Goal: Task Accomplishment & Management: Manage account settings

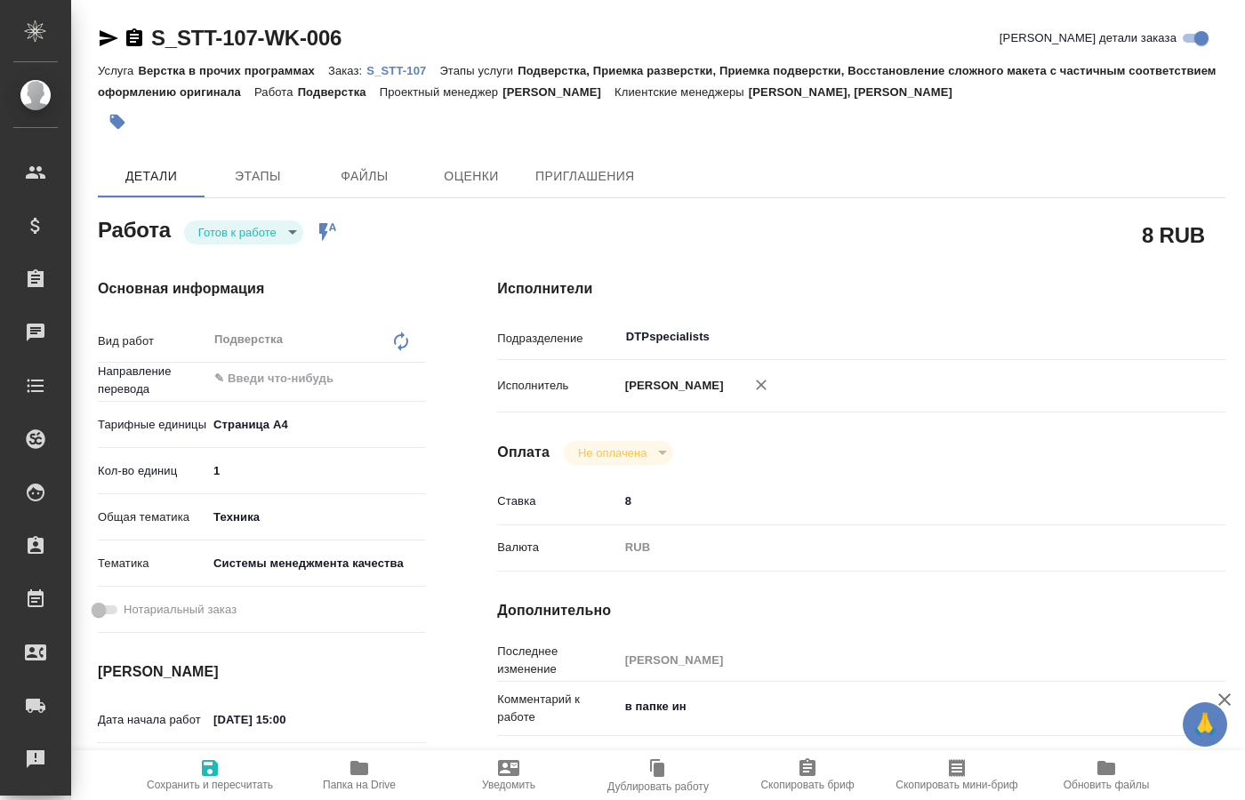
type input "DTPspecialists"
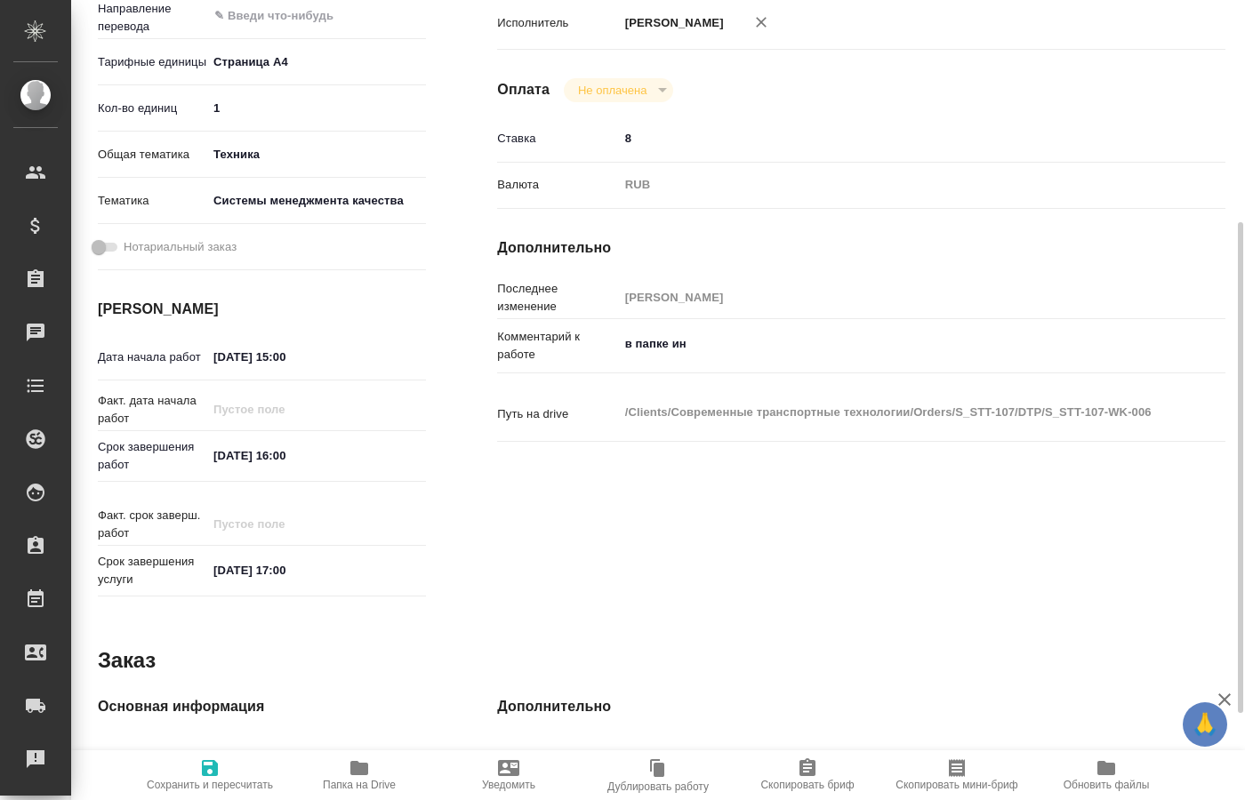
scroll to position [454, 0]
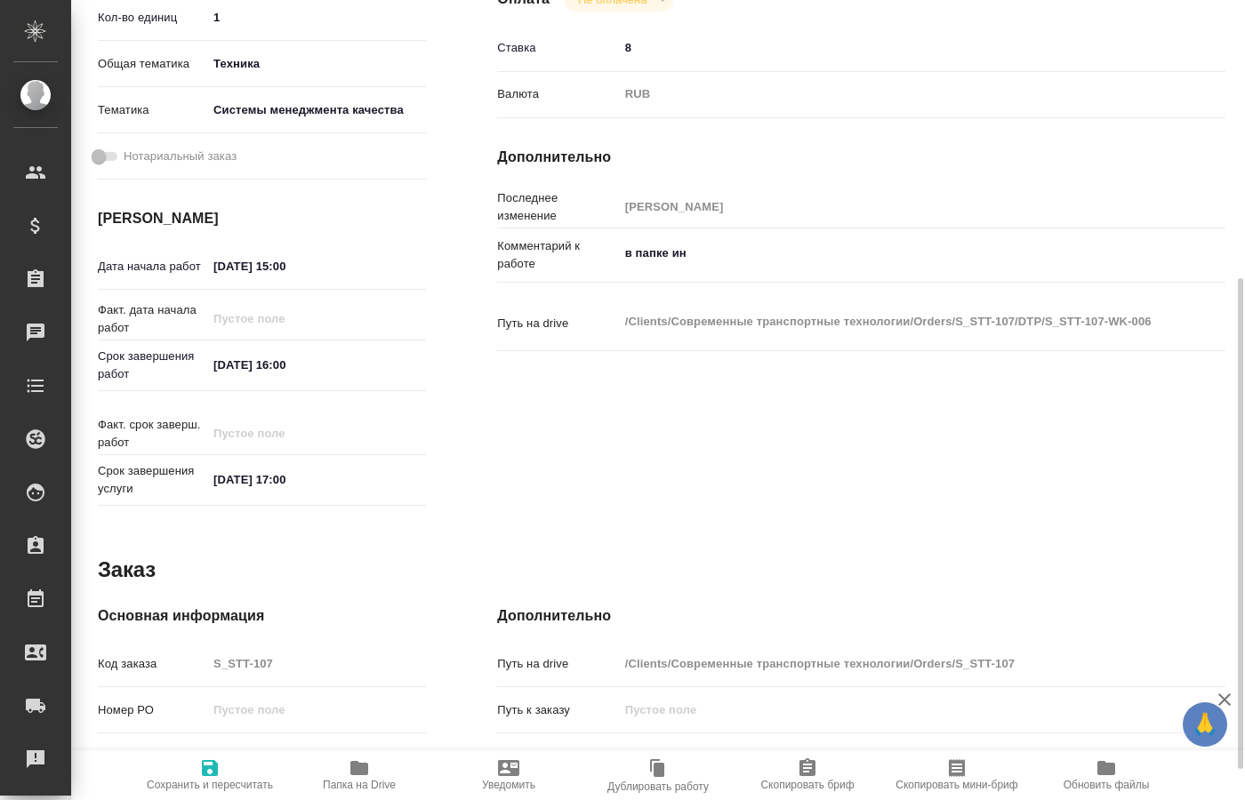
click at [377, 767] on span "Папка на Drive" at bounding box center [359, 775] width 128 height 34
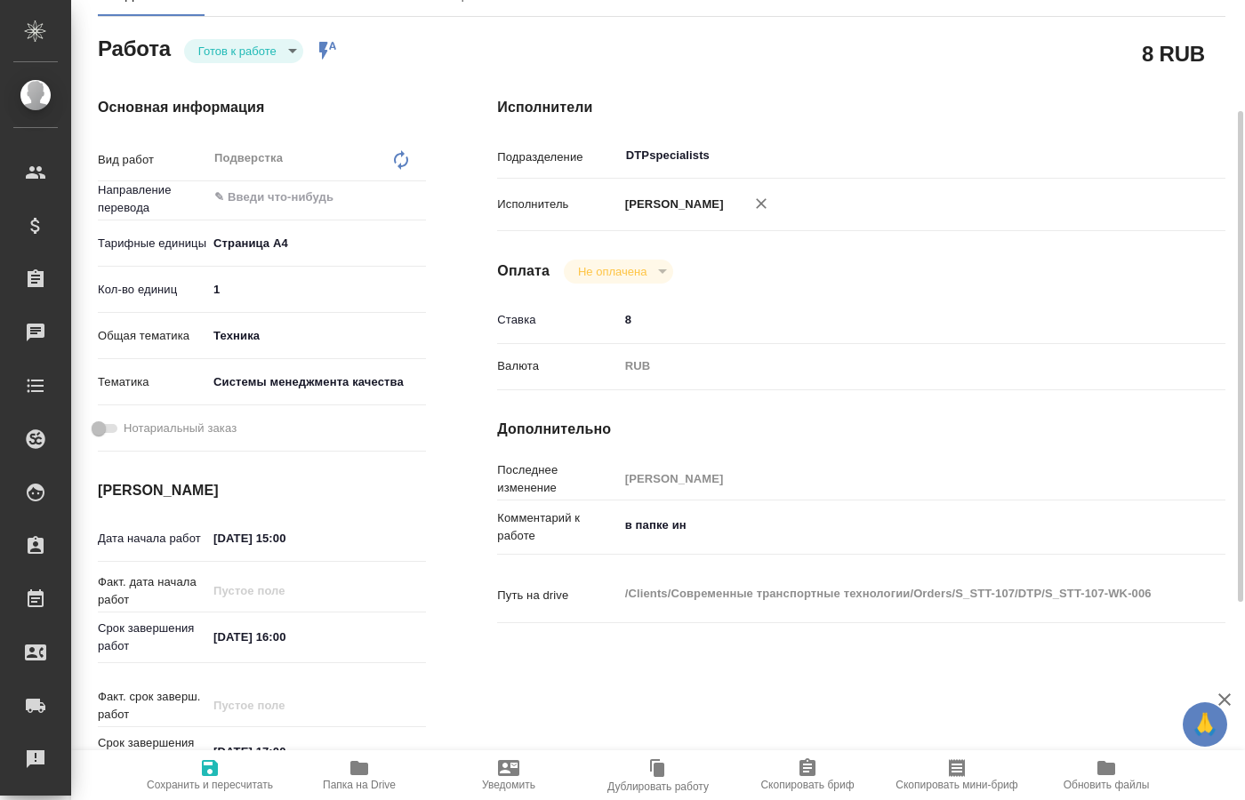
click at [285, 55] on body "🙏 .cls-1 fill:#fff; AWATERA [PERSON_NAME] Спецификации Заказы 0 Чаты Todo Проек…" at bounding box center [622, 400] width 1245 height 800
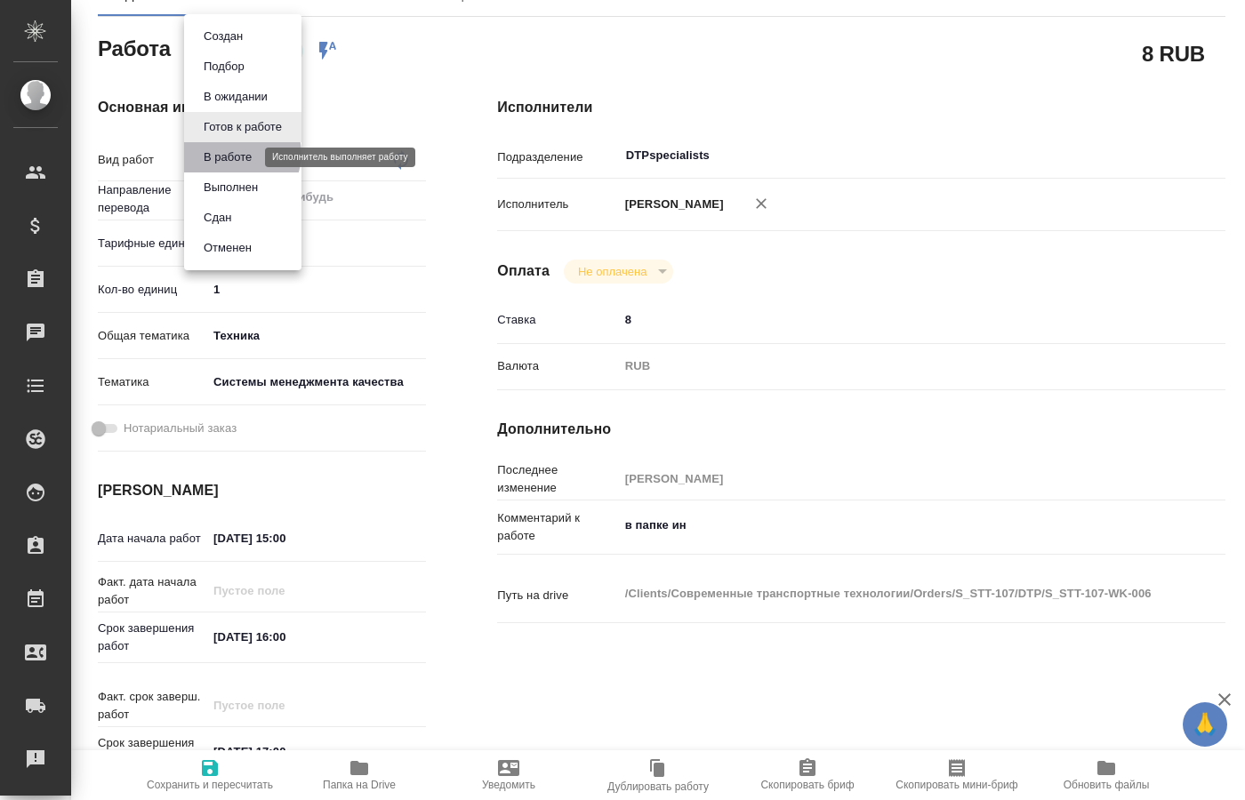
click at [238, 154] on button "В работе" at bounding box center [227, 158] width 59 height 20
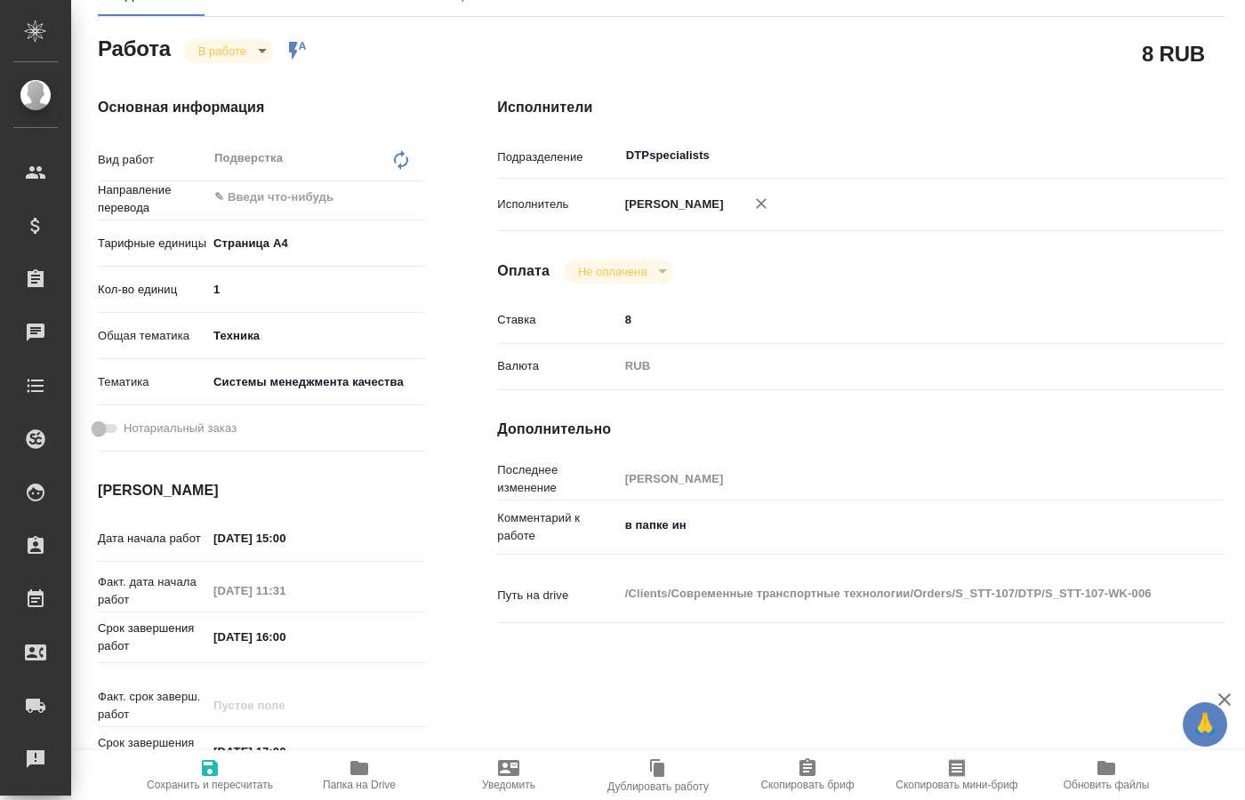
type textarea "x"
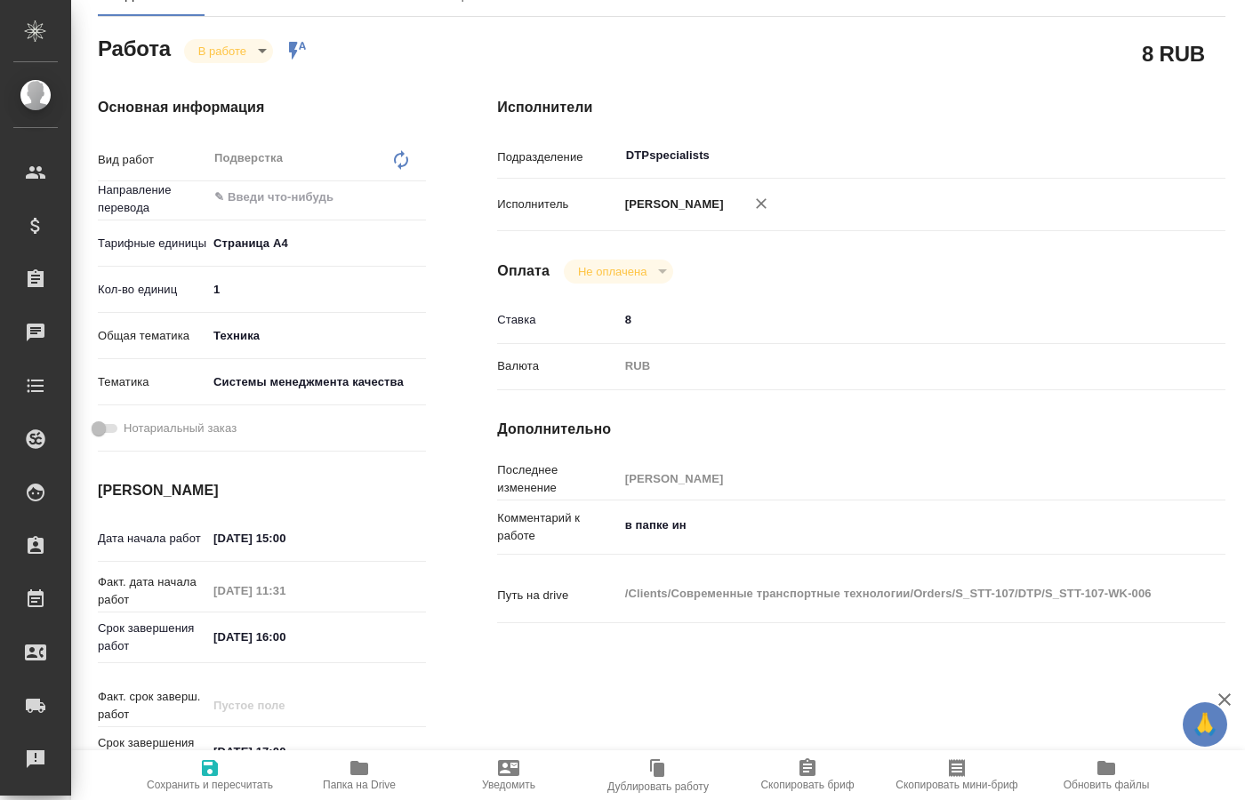
type textarea "x"
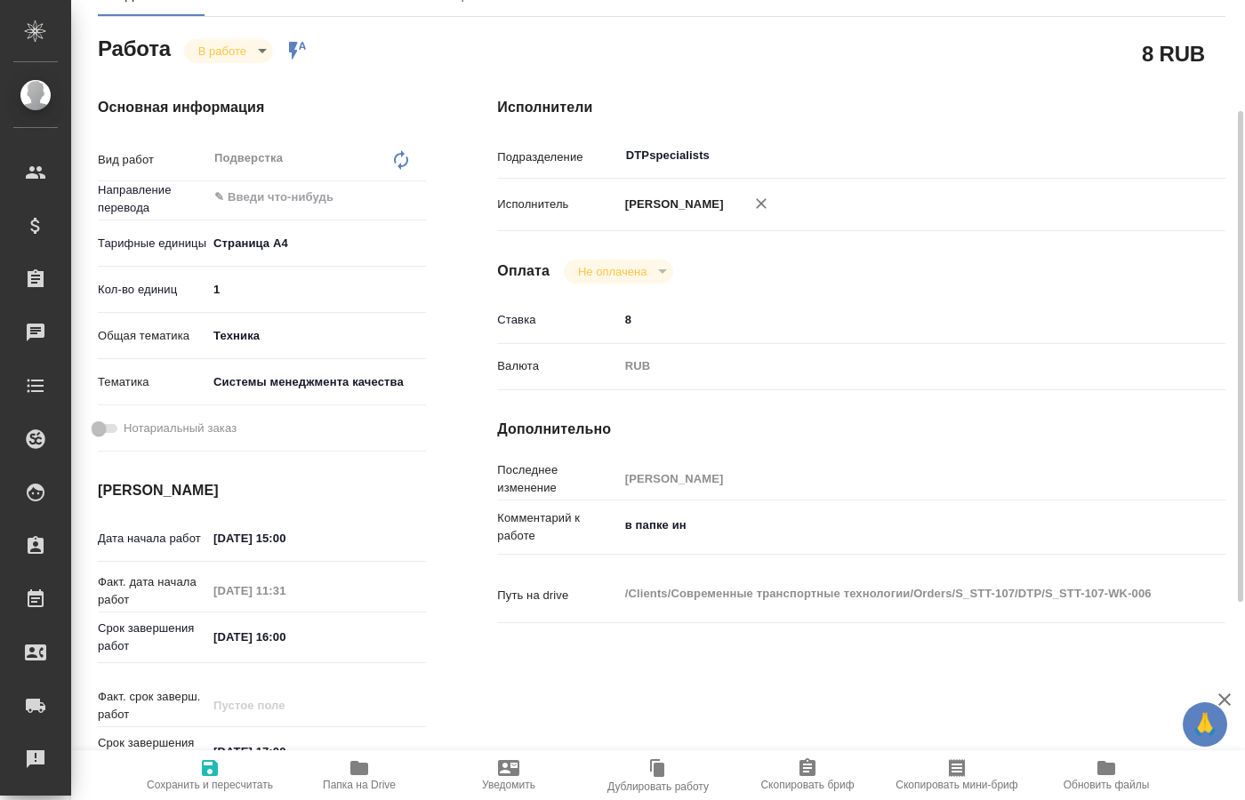
type textarea "x"
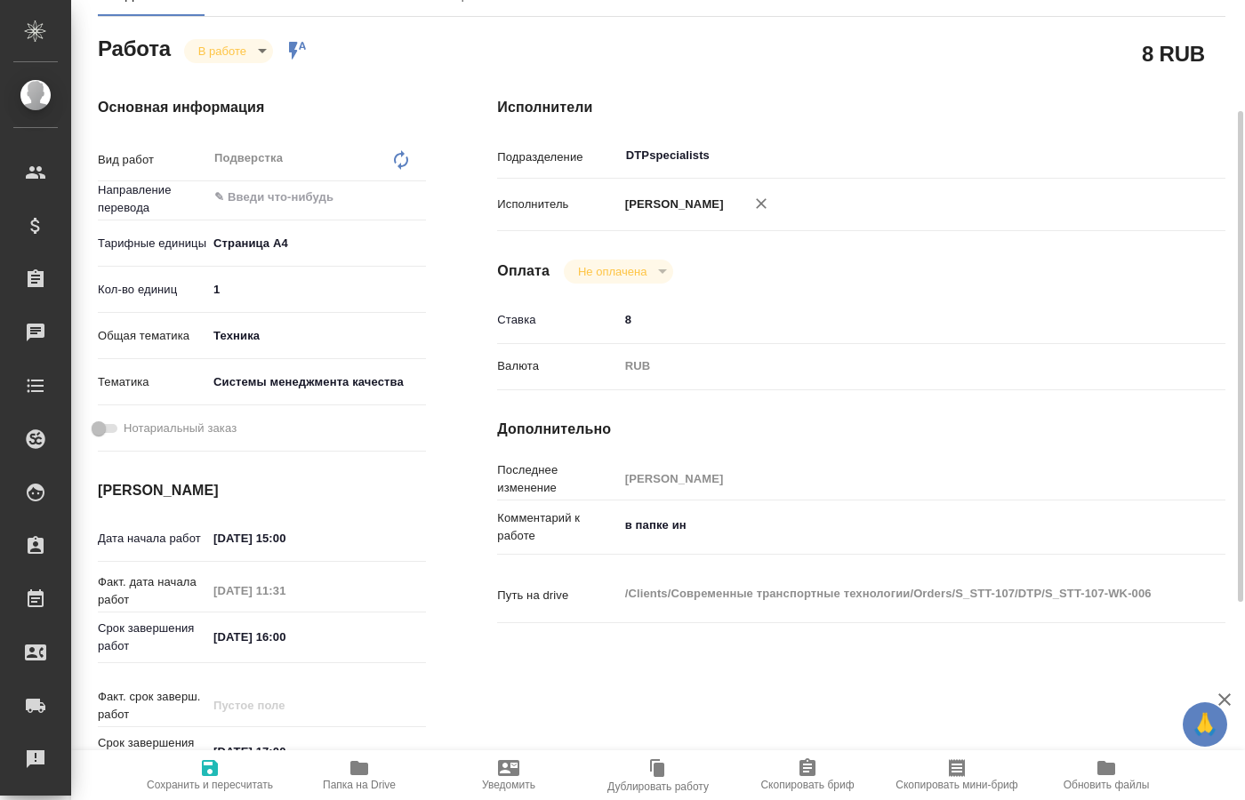
click at [253, 57] on body "🙏 .cls-1 fill:#fff; AWATERA [PERSON_NAME] Спецификации Заказы 0 Чаты Todo Проек…" at bounding box center [622, 400] width 1245 height 800
type textarea "x"
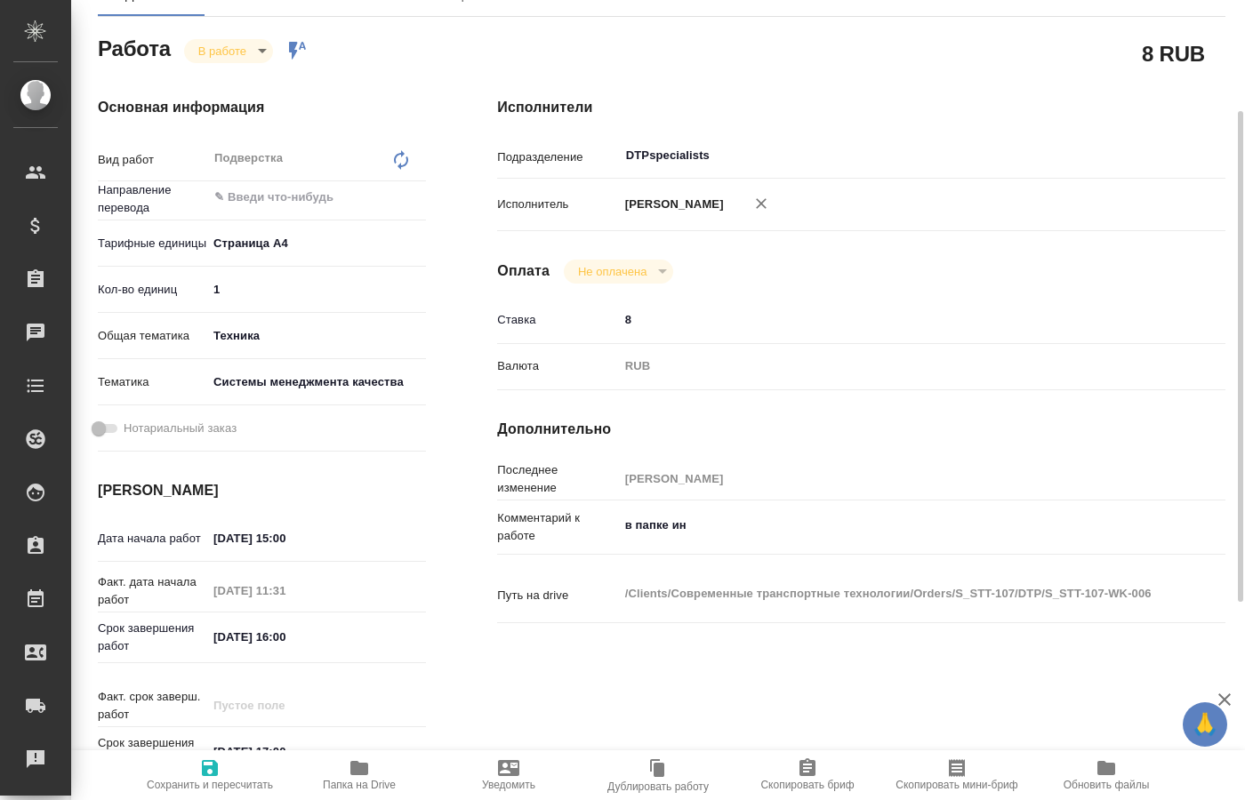
type textarea "x"
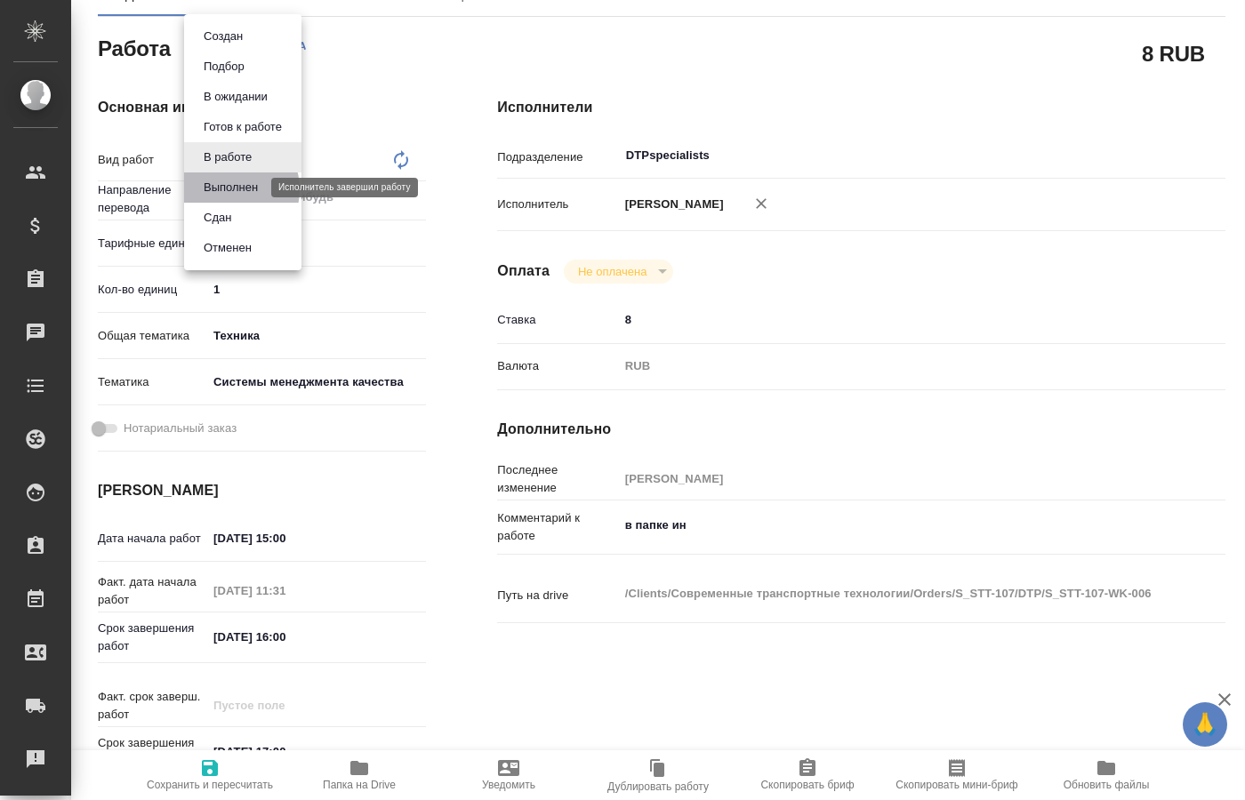
click at [230, 189] on button "Выполнен" at bounding box center [230, 188] width 65 height 20
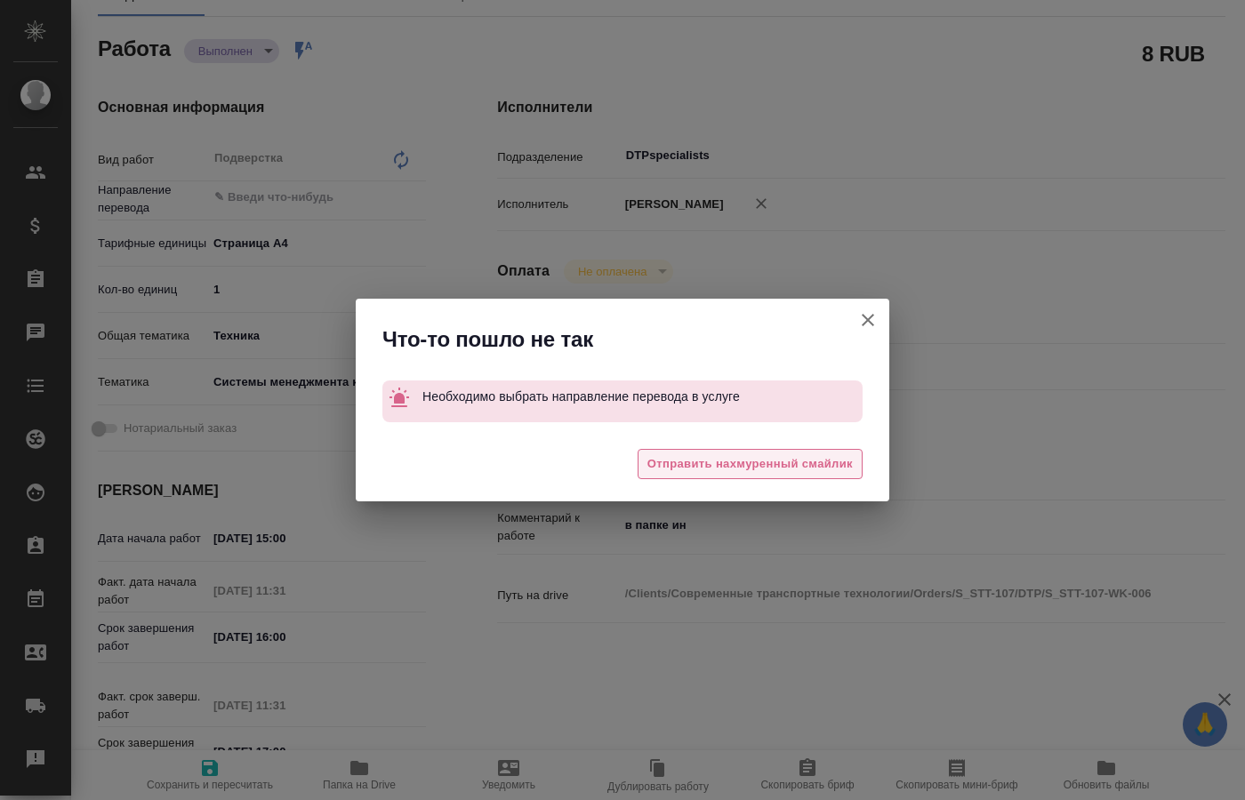
type textarea "x"
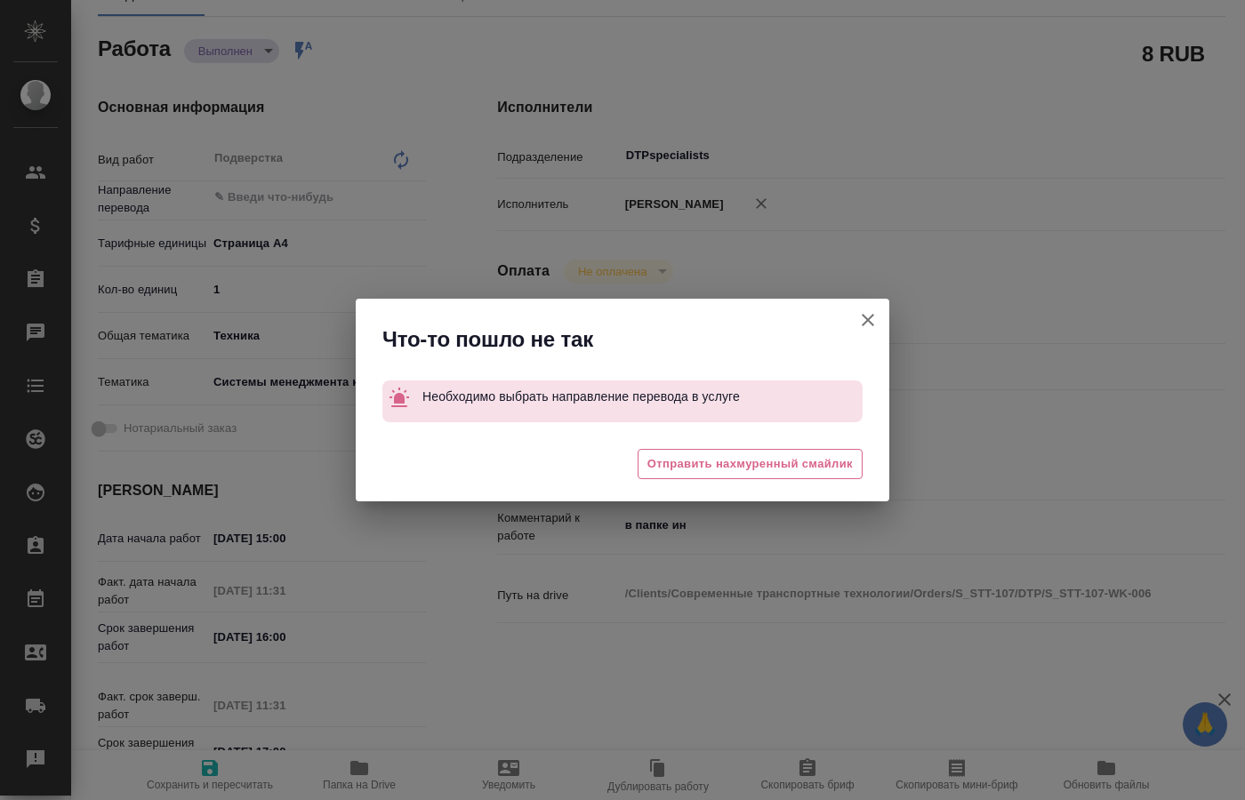
type textarea "x"
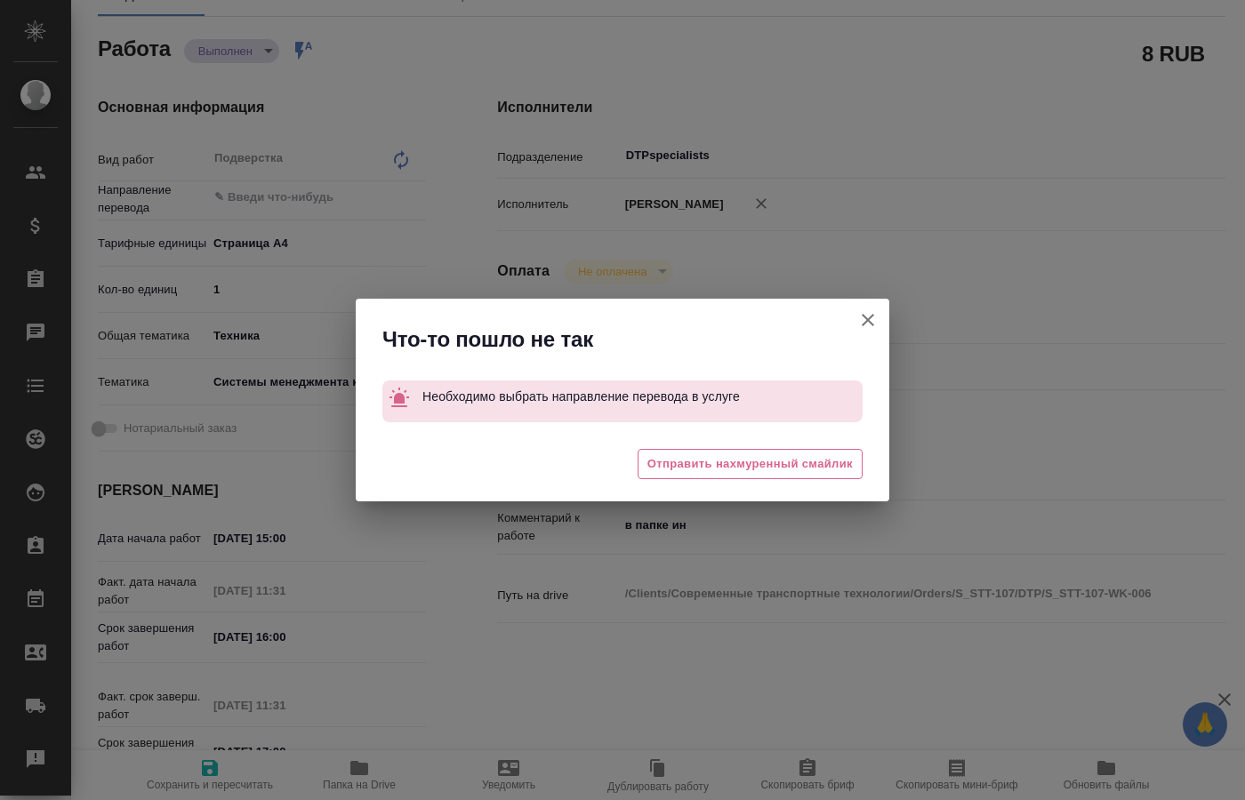
type textarea "x"
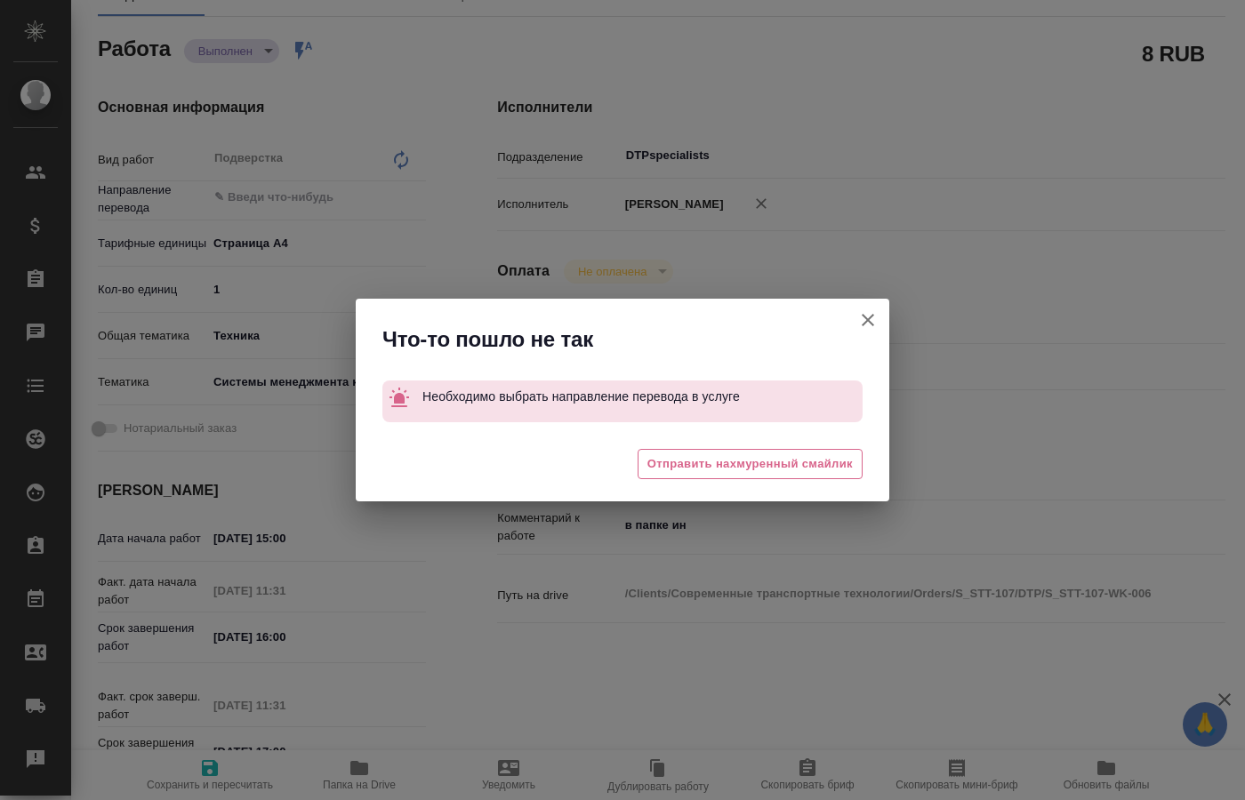
click at [871, 319] on icon "button" at bounding box center [867, 319] width 21 height 21
type textarea "x"
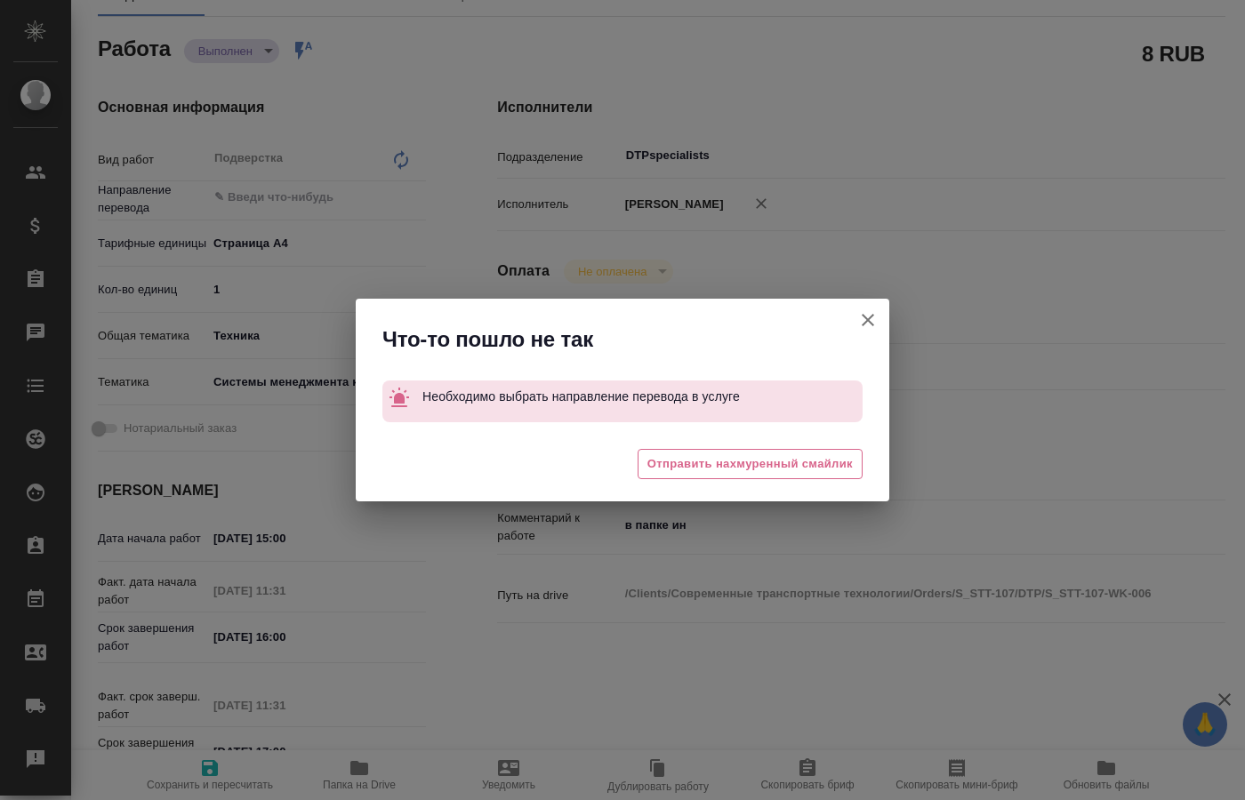
type textarea "x"
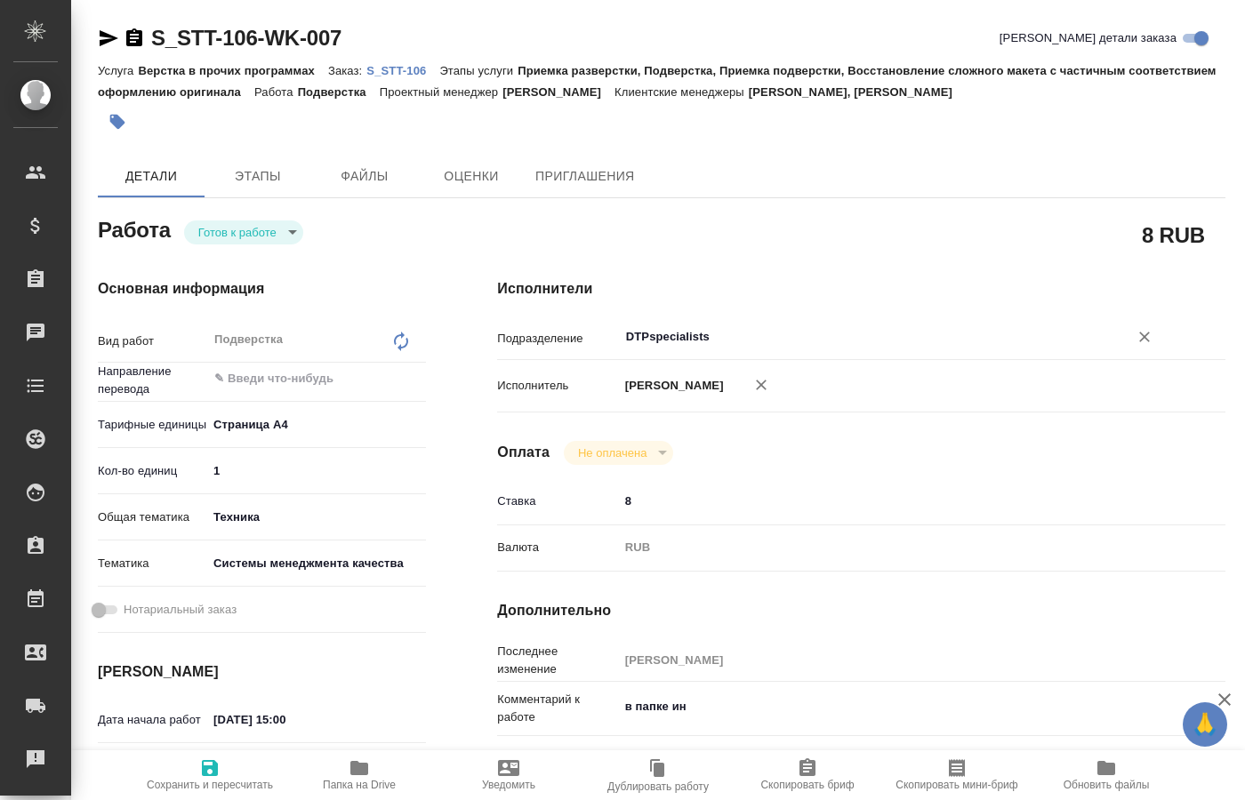
type textarea "x"
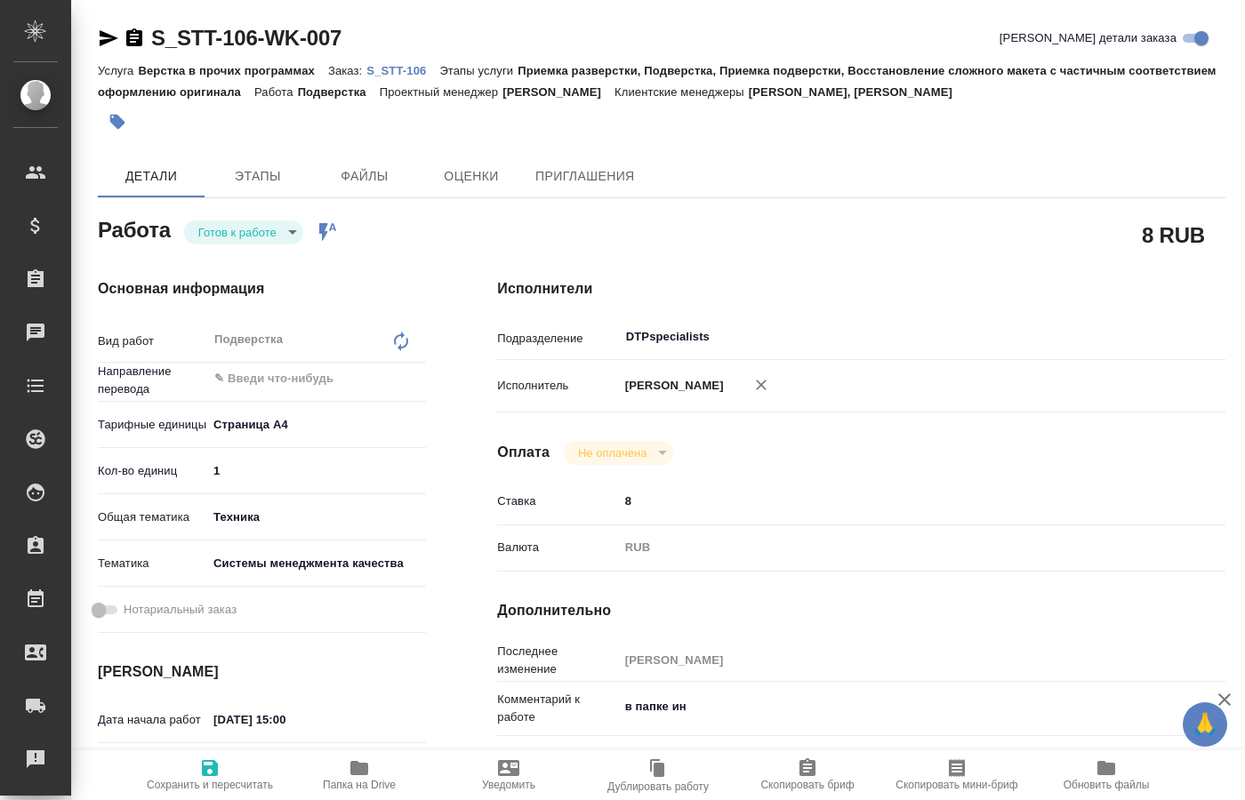
type textarea "x"
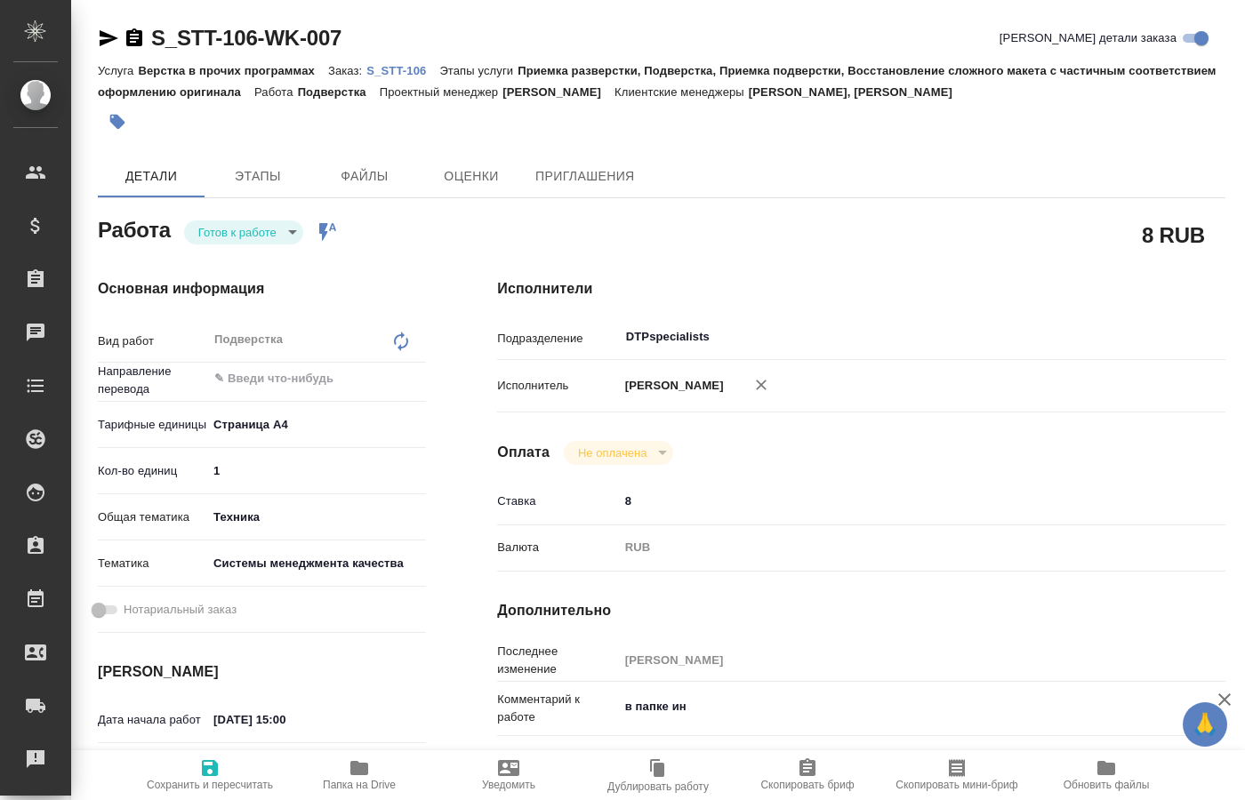
type textarea "x"
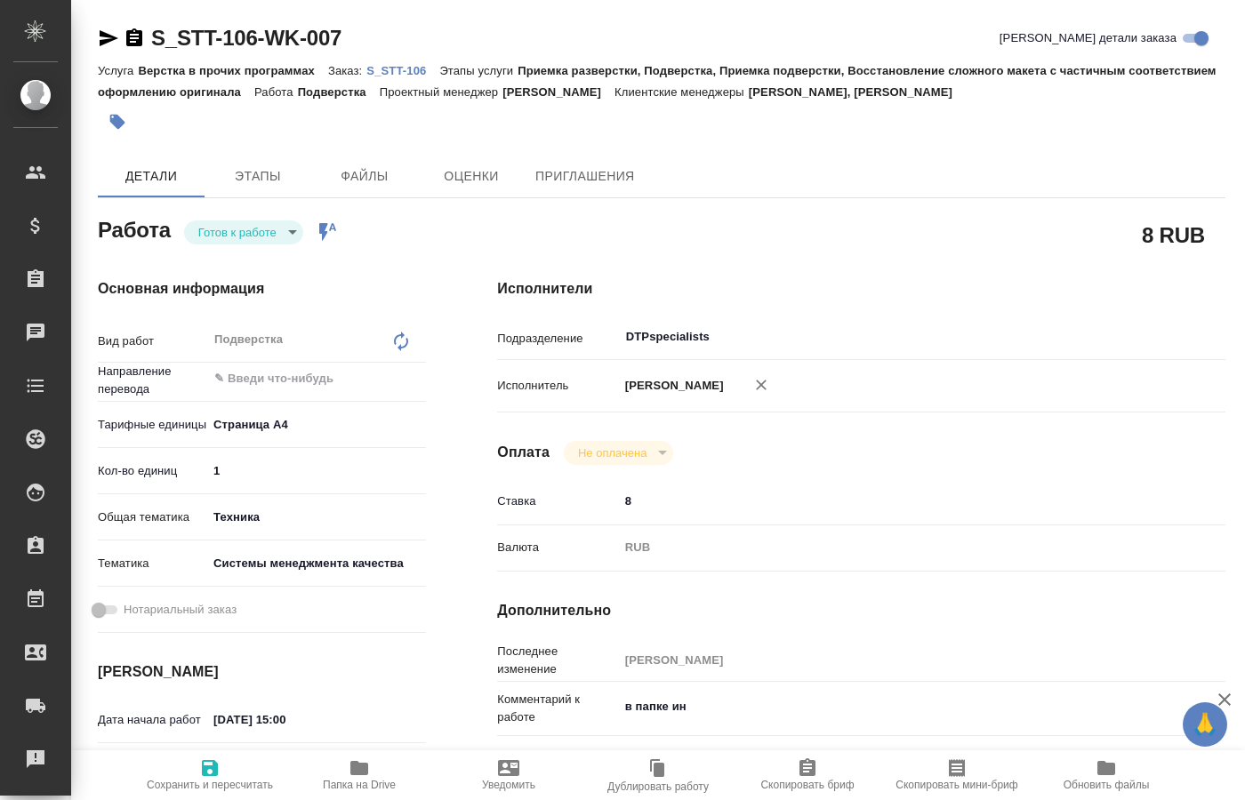
type textarea "x"
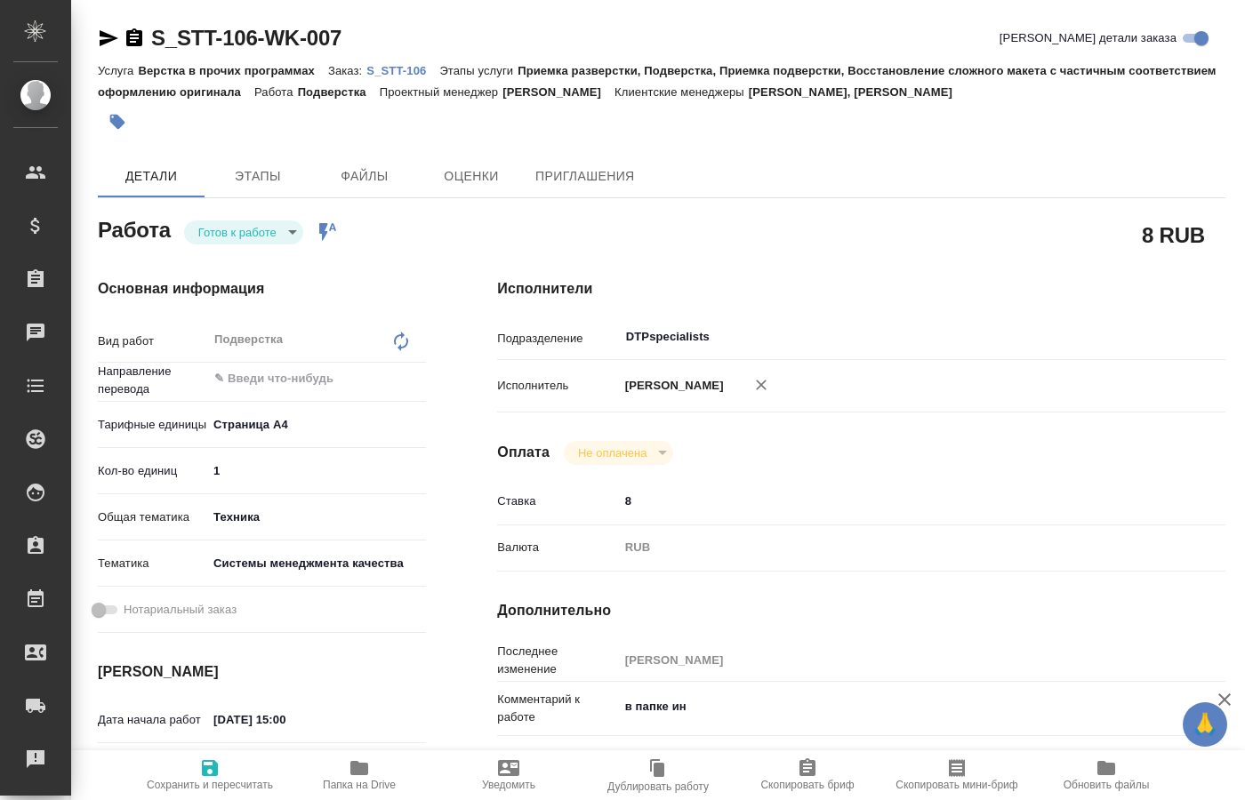
type textarea "x"
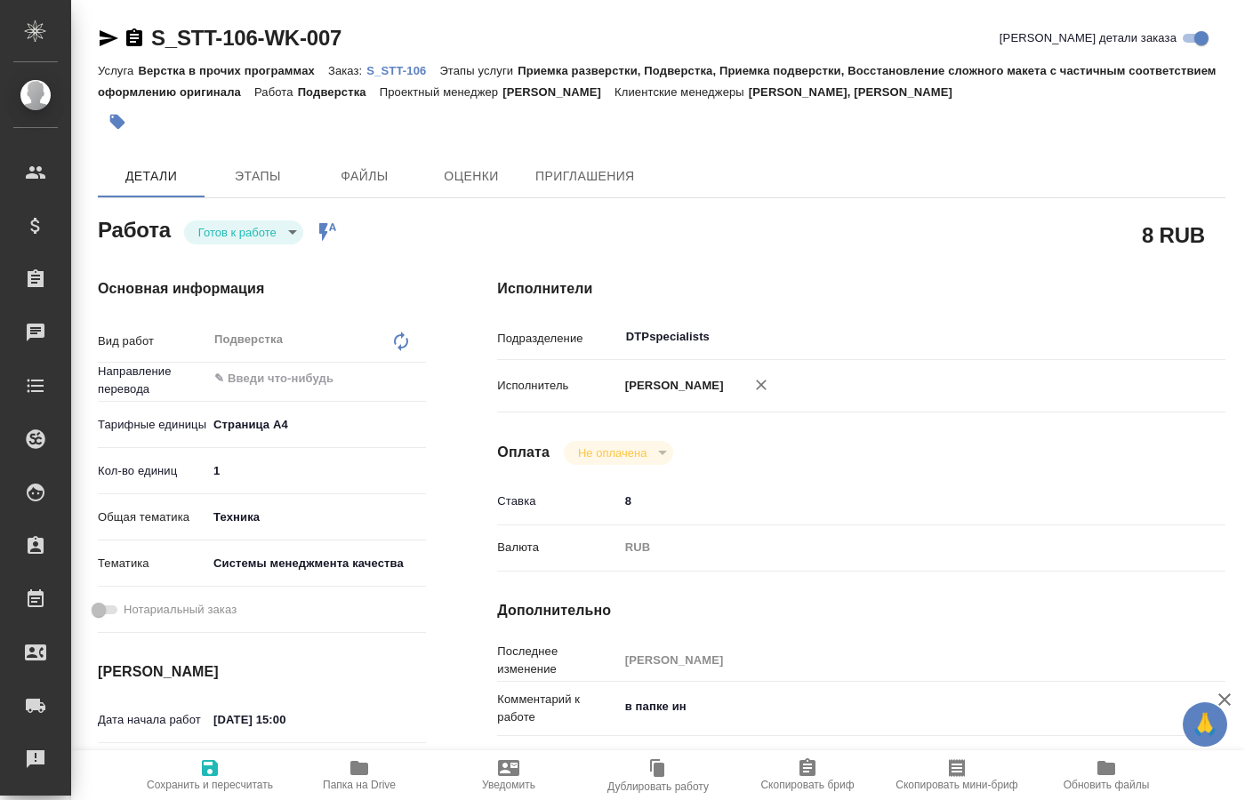
type textarea "x"
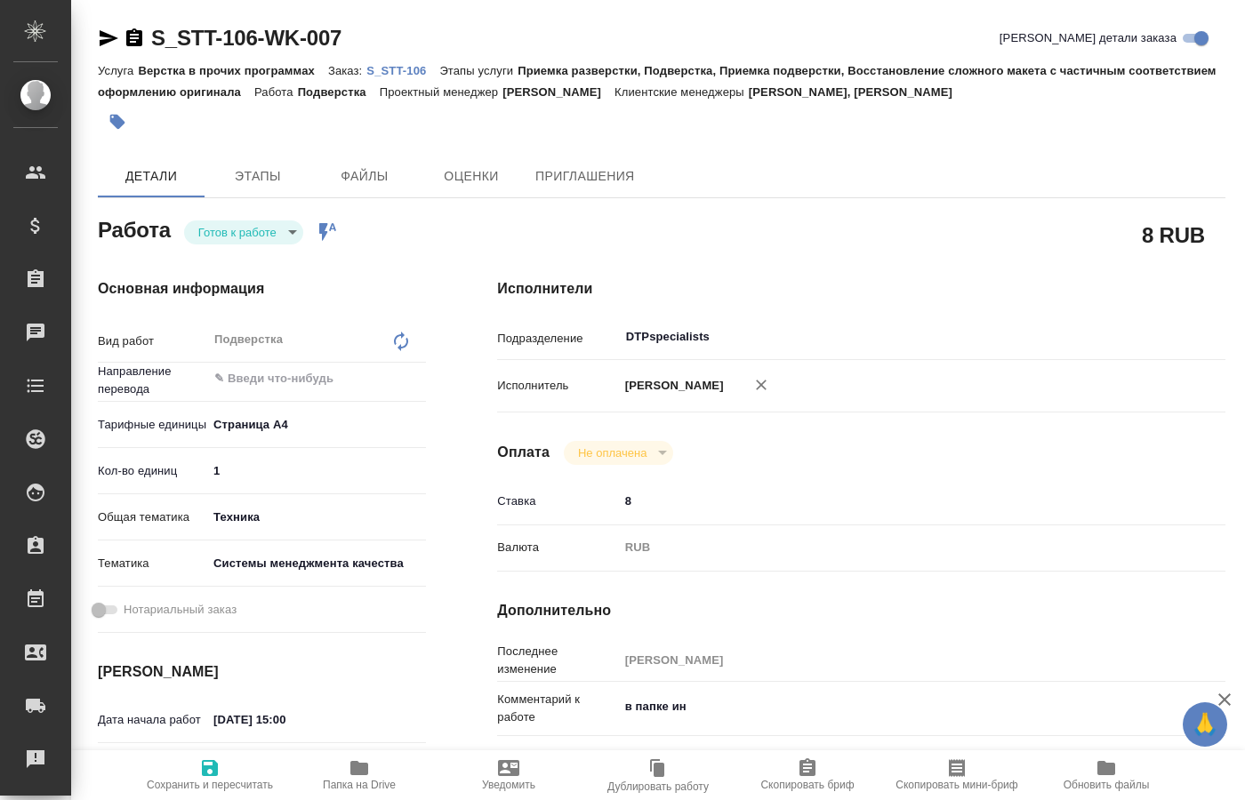
type textarea "x"
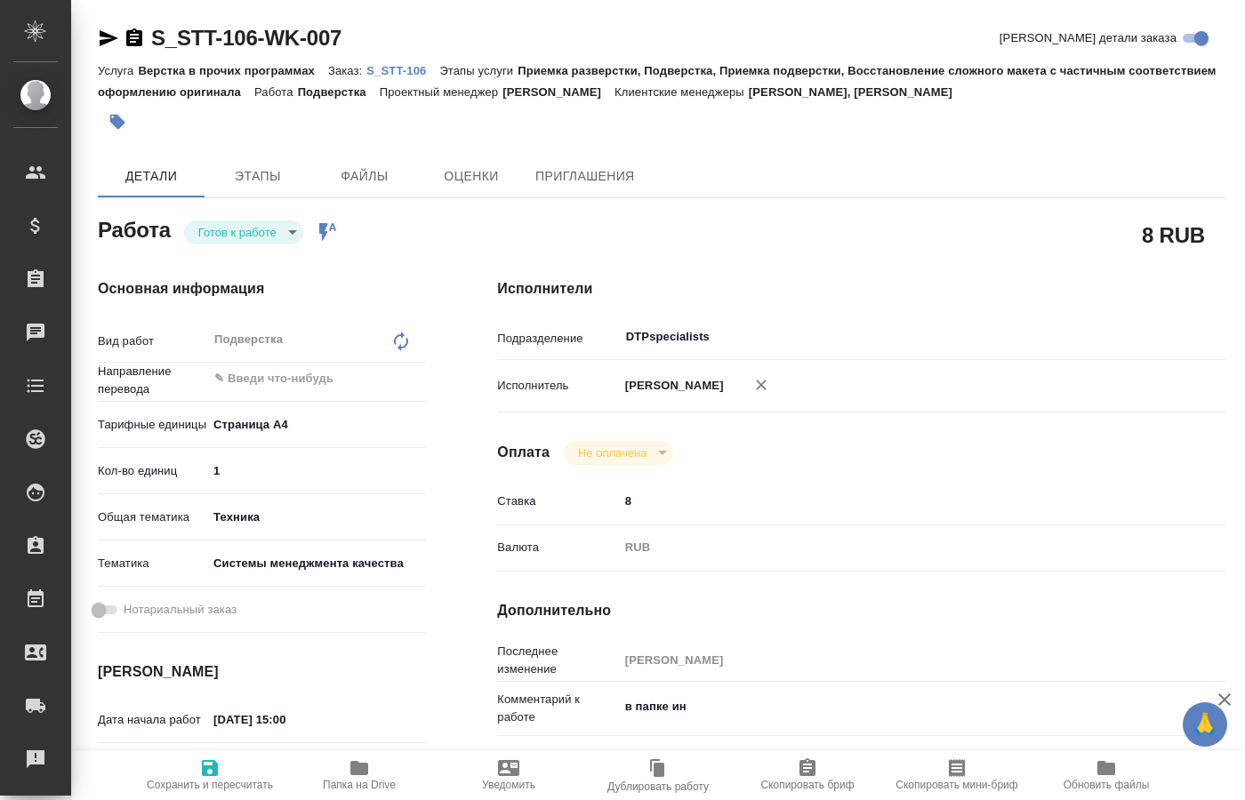
click at [287, 230] on body "🙏 .cls-1 fill:#fff; AWATERA Kucherenko Oksana Клиенты Спецификации Заказы Чаты …" at bounding box center [622, 400] width 1245 height 800
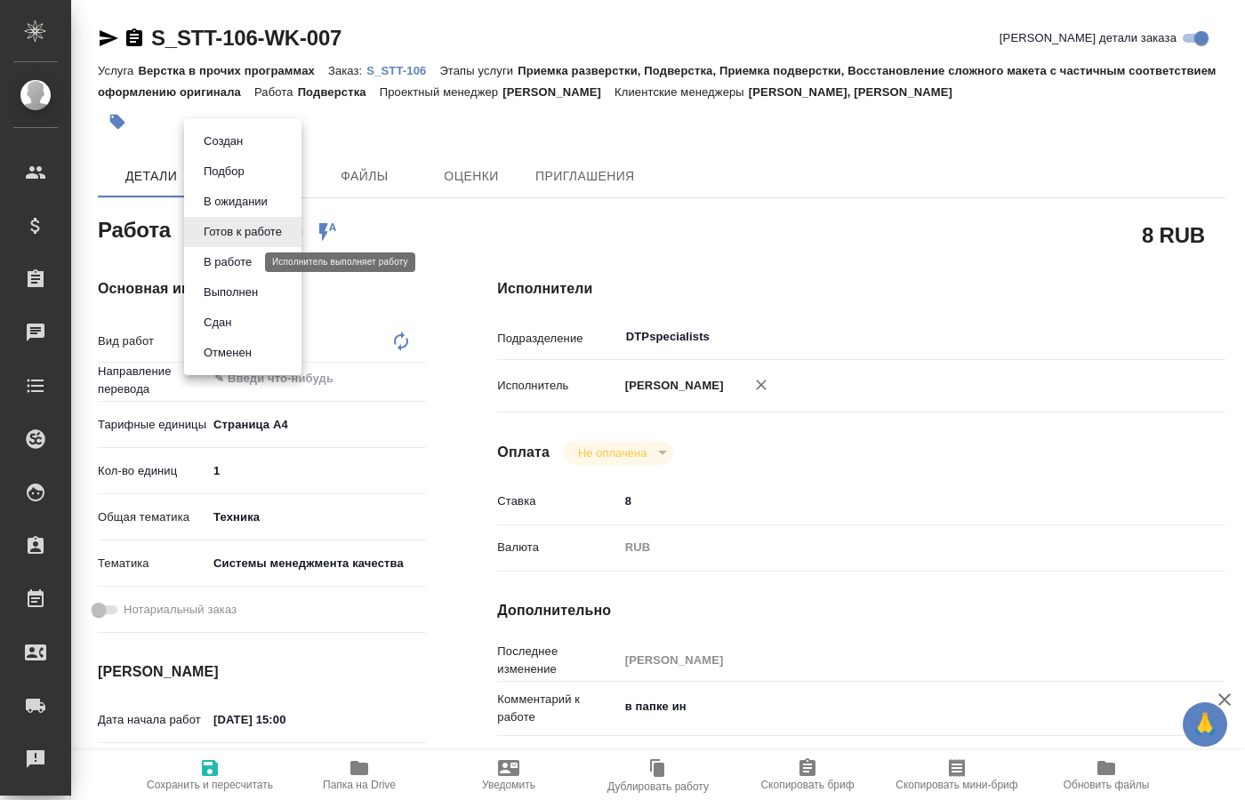
click at [237, 264] on button "В работе" at bounding box center [227, 263] width 59 height 20
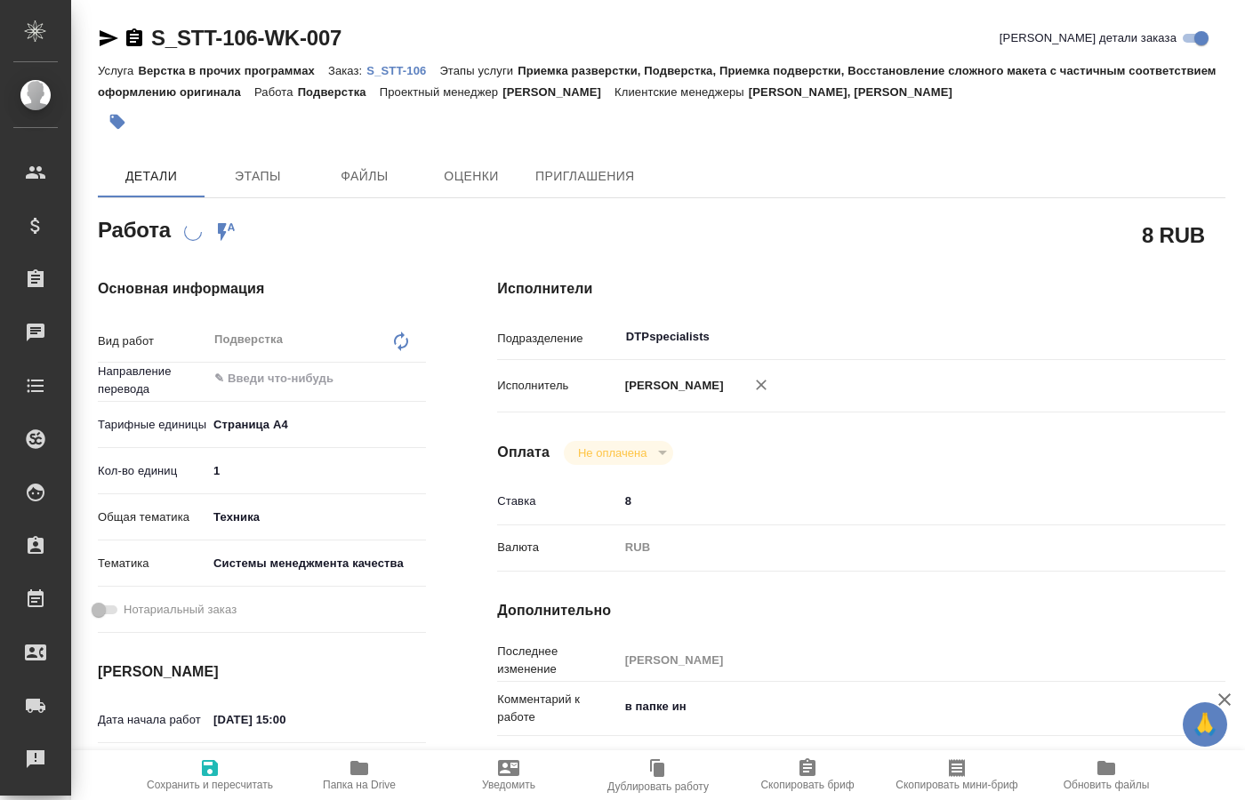
click at [364, 775] on icon "button" at bounding box center [359, 768] width 18 height 14
type textarea "x"
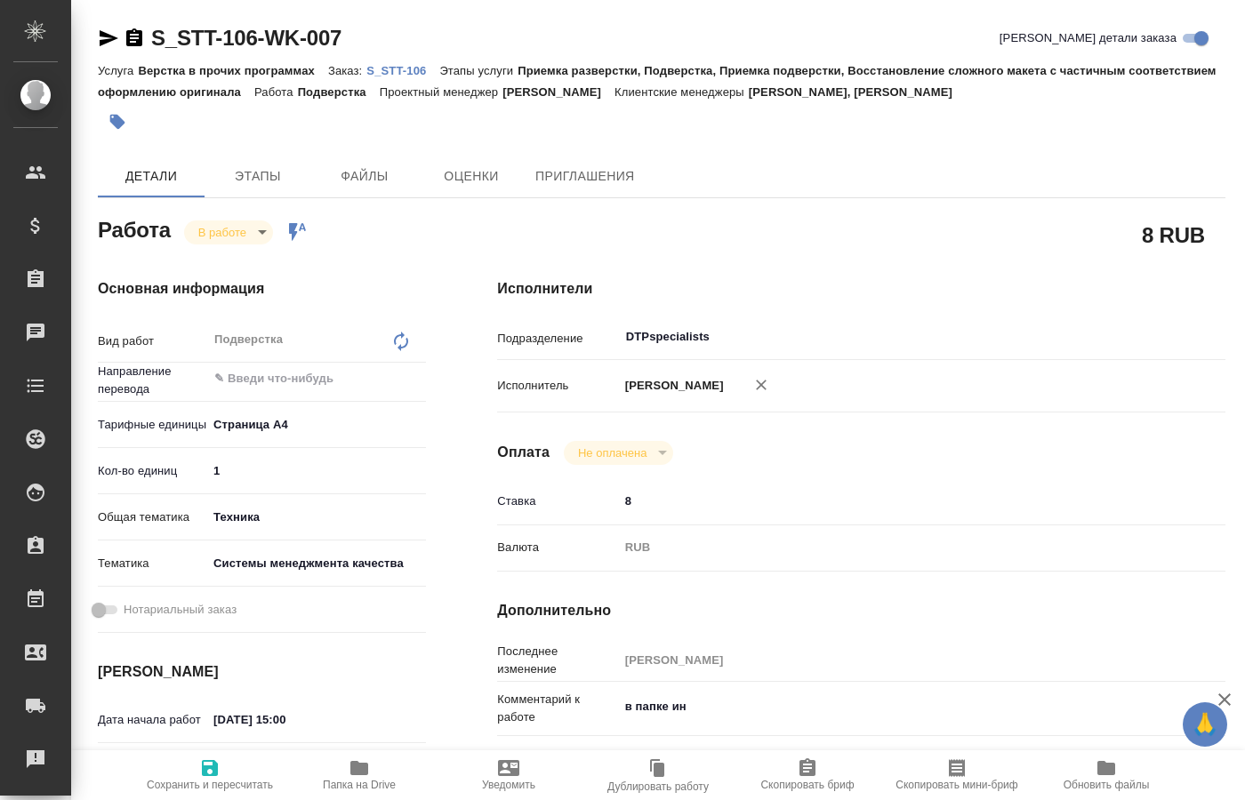
type textarea "x"
click at [258, 236] on body "🙏 .cls-1 fill:#fff; AWATERA Kucherenko Oksana Клиенты Спецификации Заказы 0 Чат…" at bounding box center [622, 400] width 1245 height 800
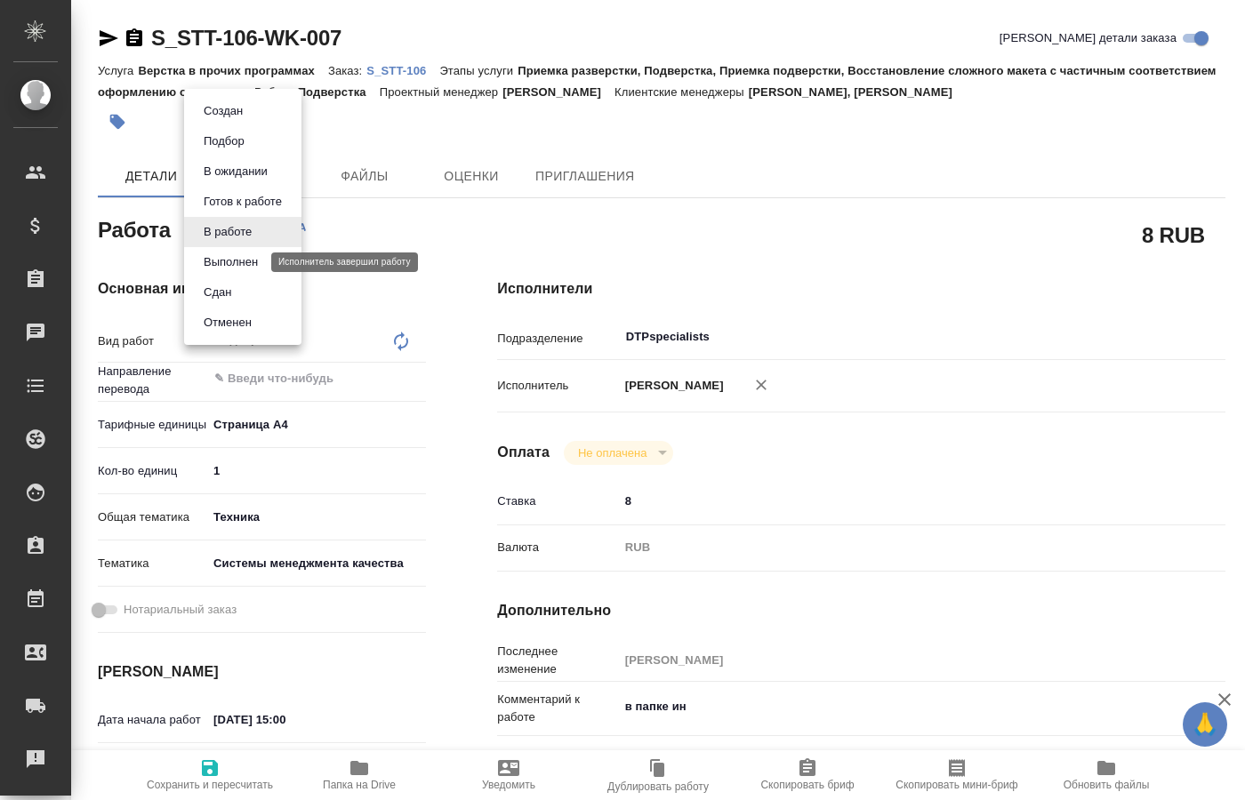
click at [221, 267] on button "Выполнен" at bounding box center [230, 263] width 65 height 20
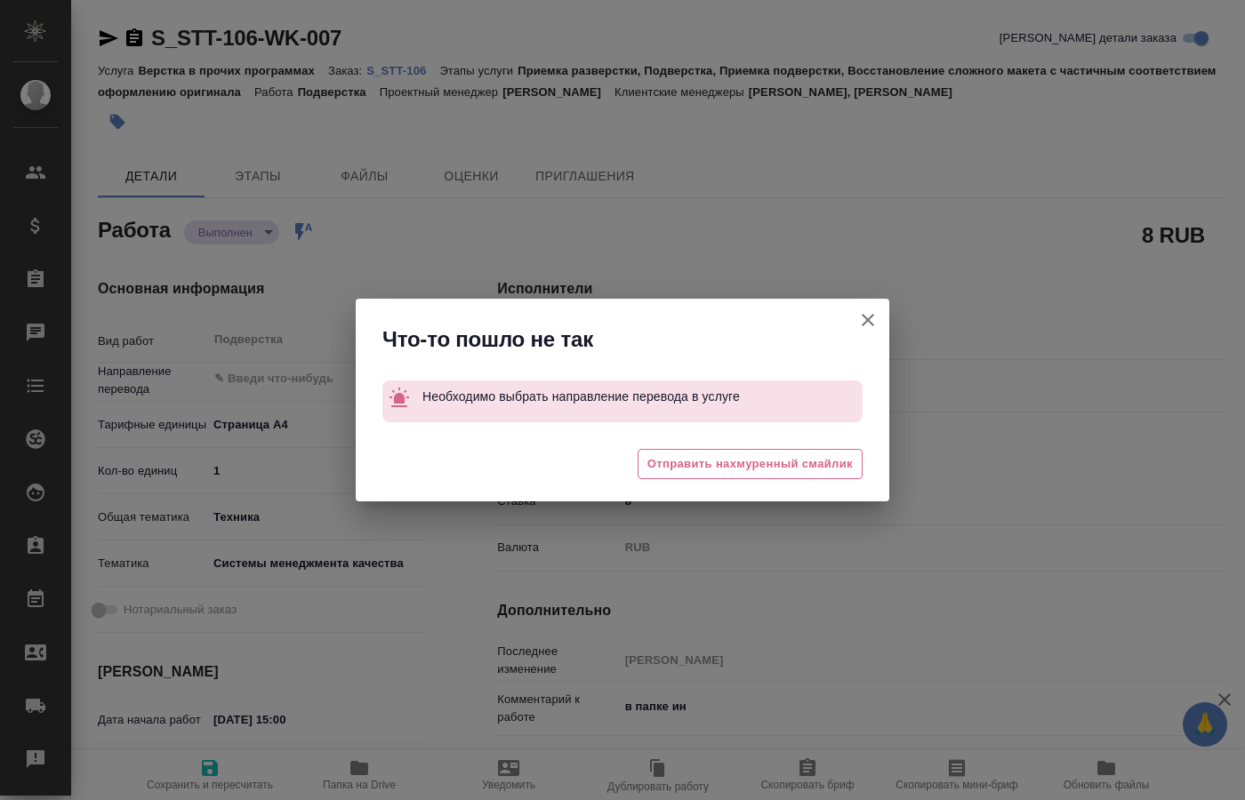
type textarea "x"
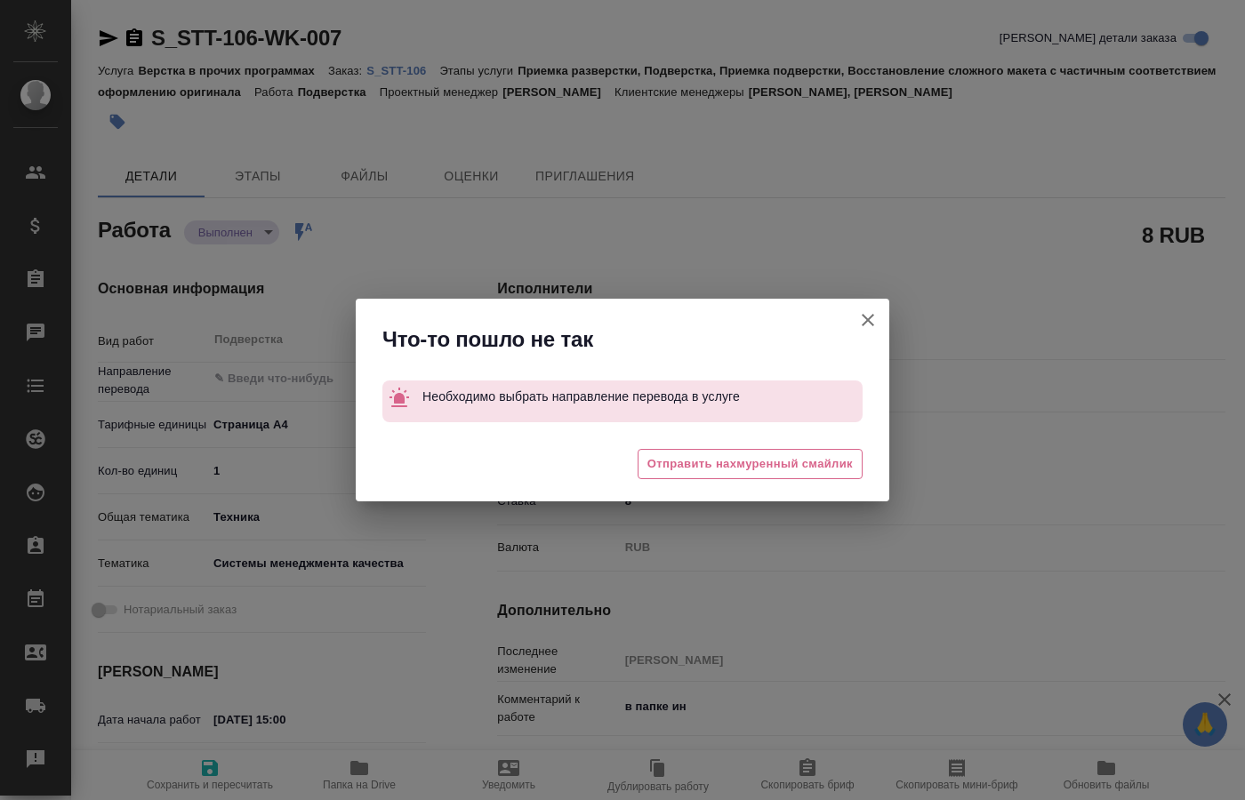
type textarea "x"
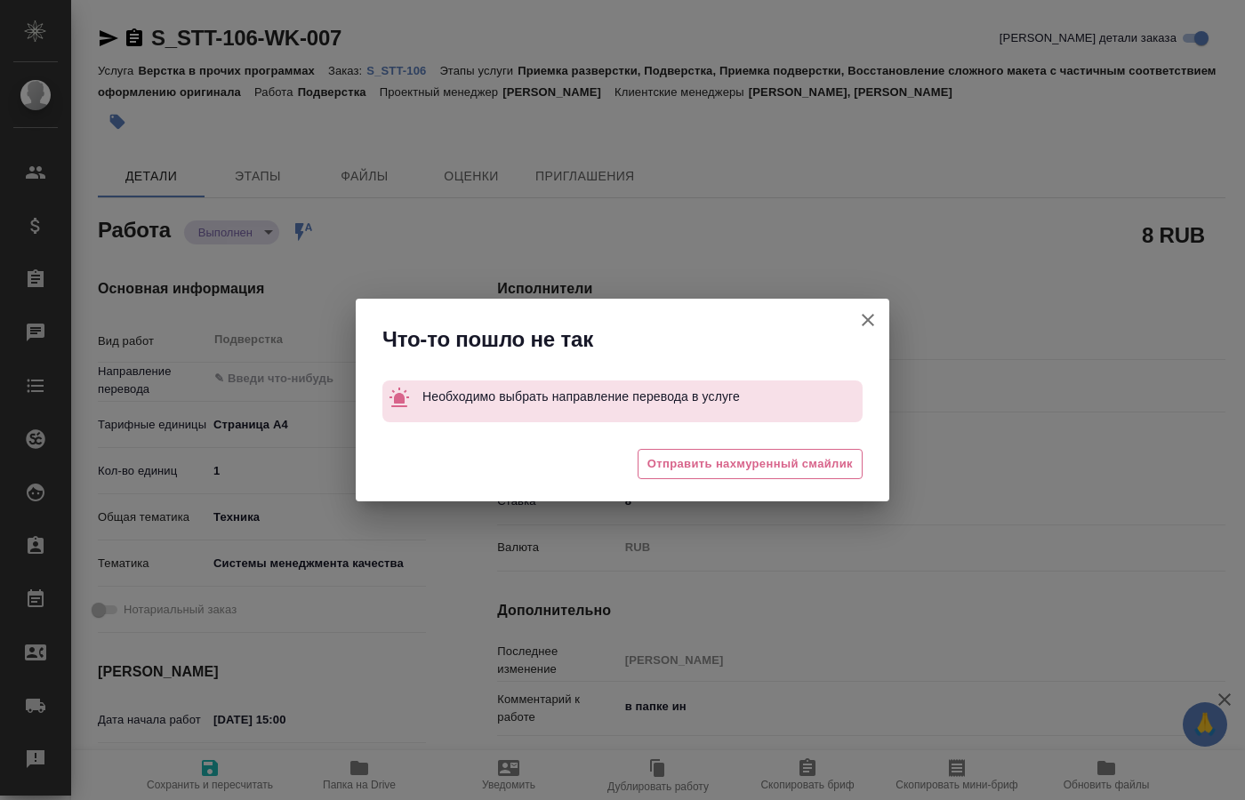
type textarea "x"
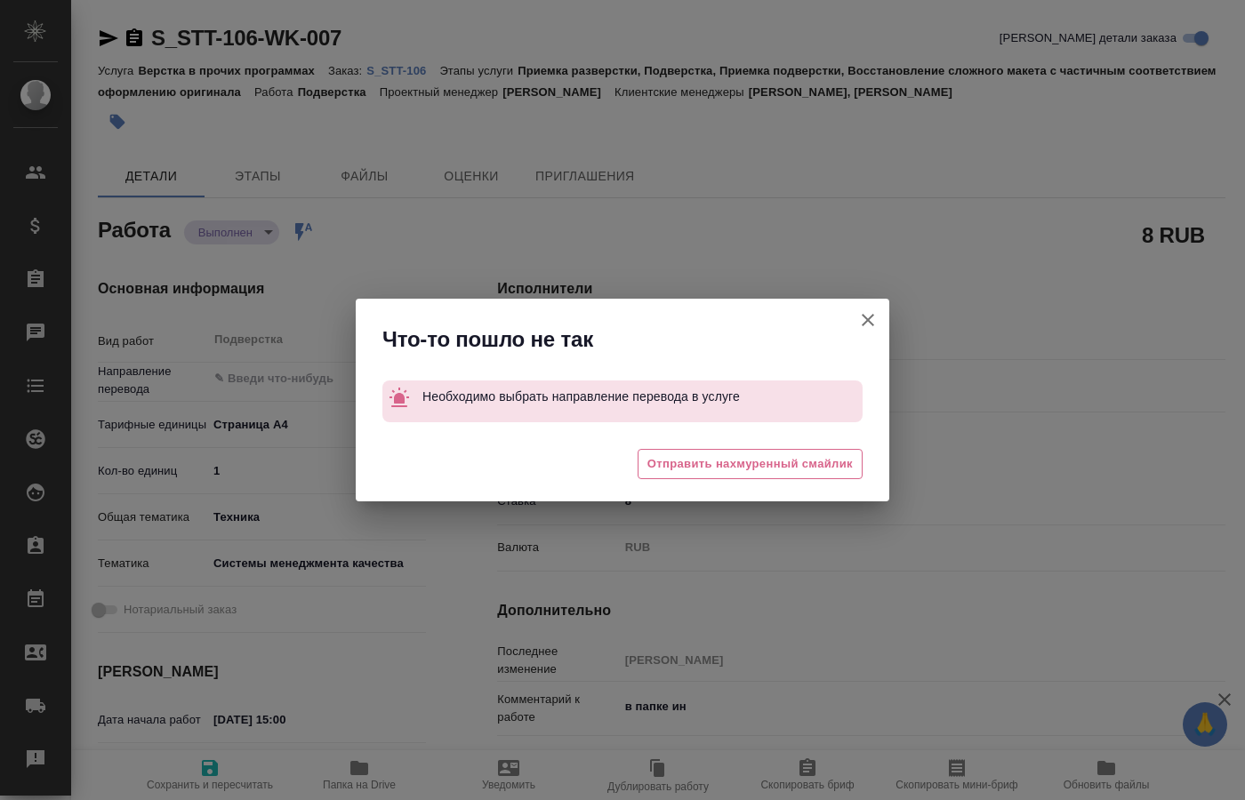
click at [874, 309] on button "[PERSON_NAME] детали заказа" at bounding box center [868, 320] width 43 height 43
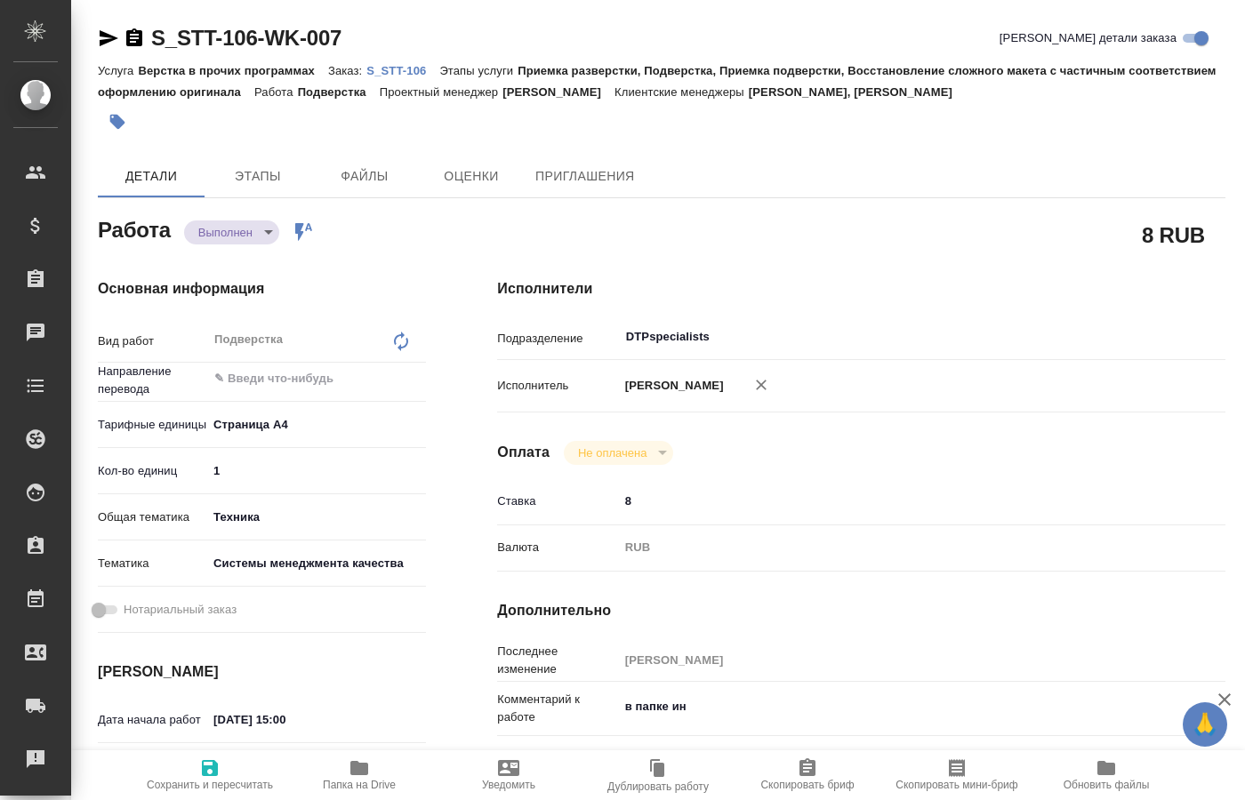
type textarea "x"
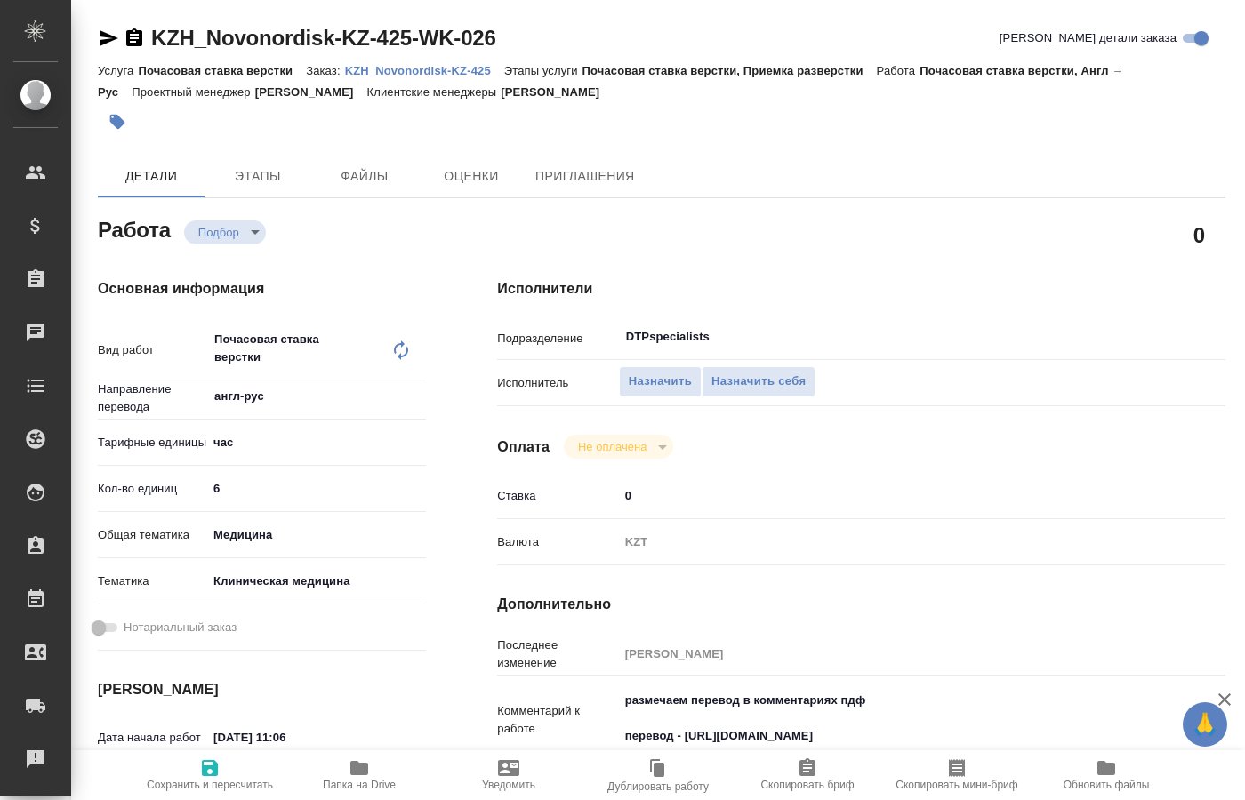
type textarea "x"
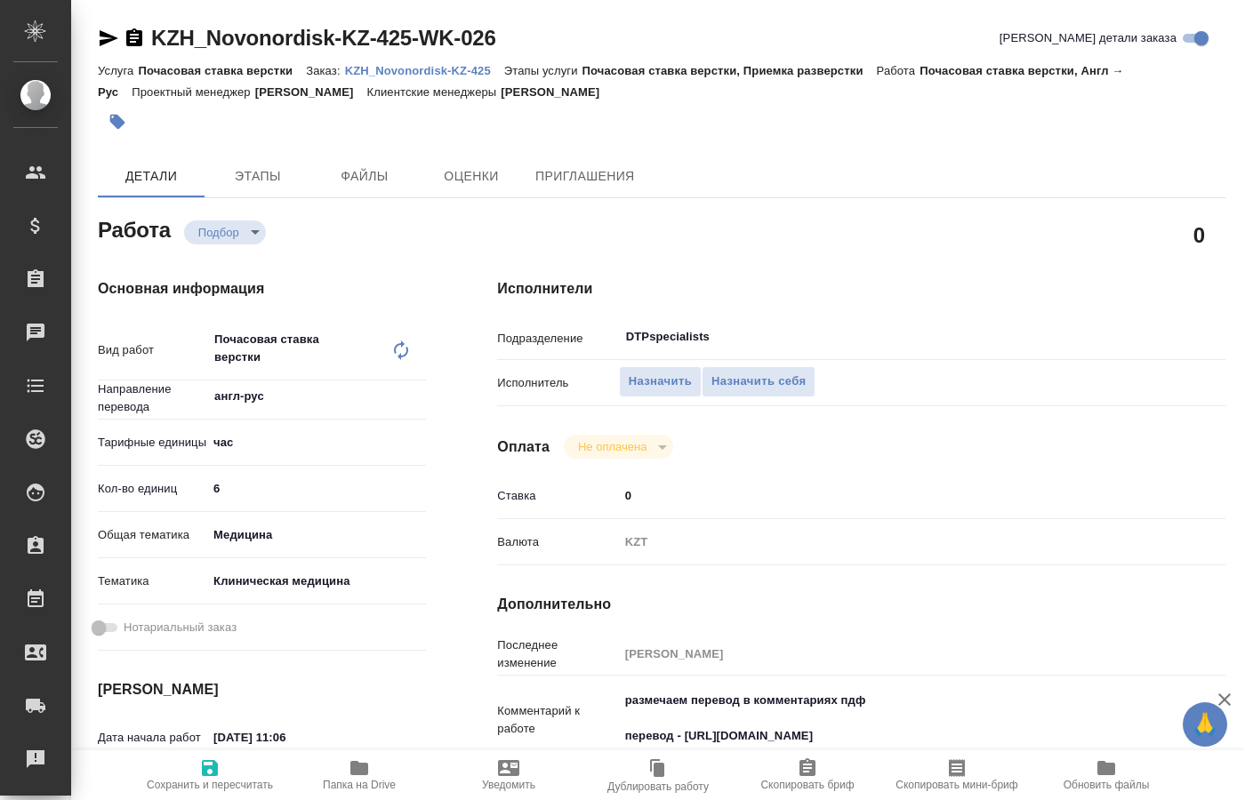
type textarea "x"
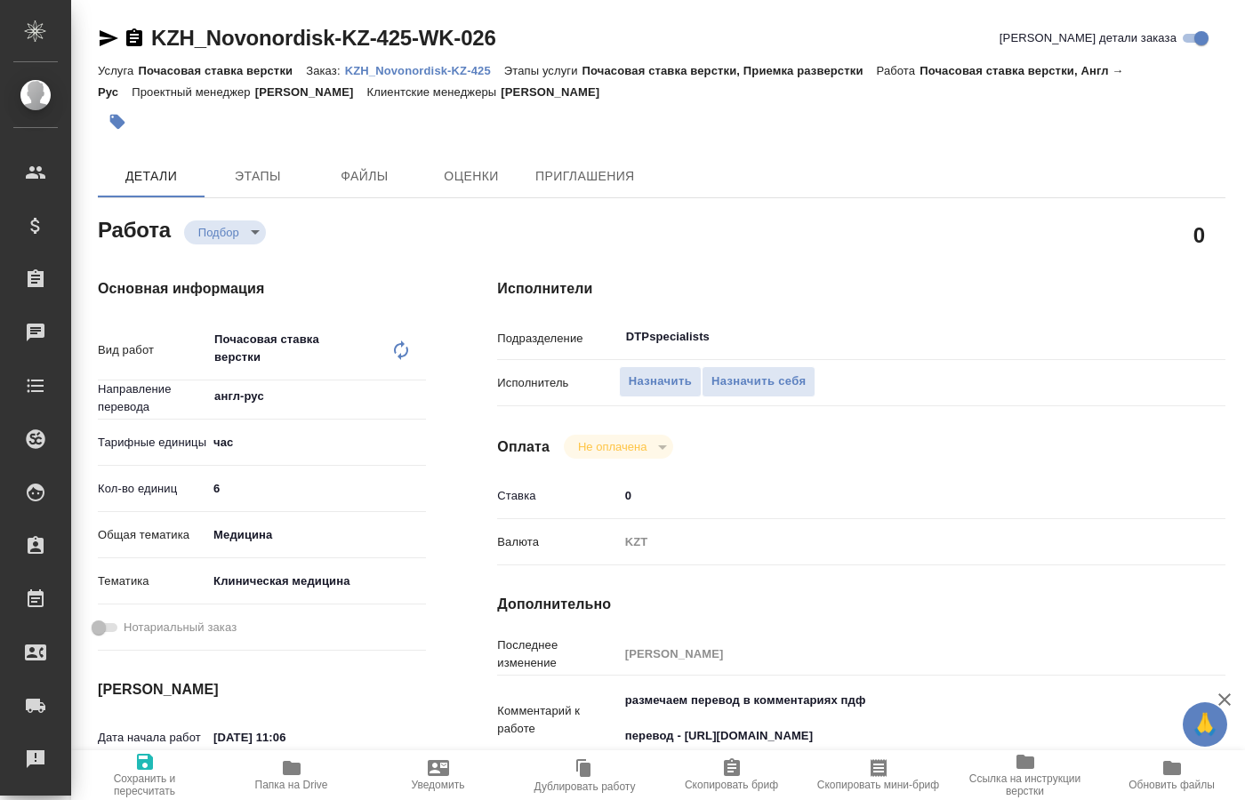
type textarea "x"
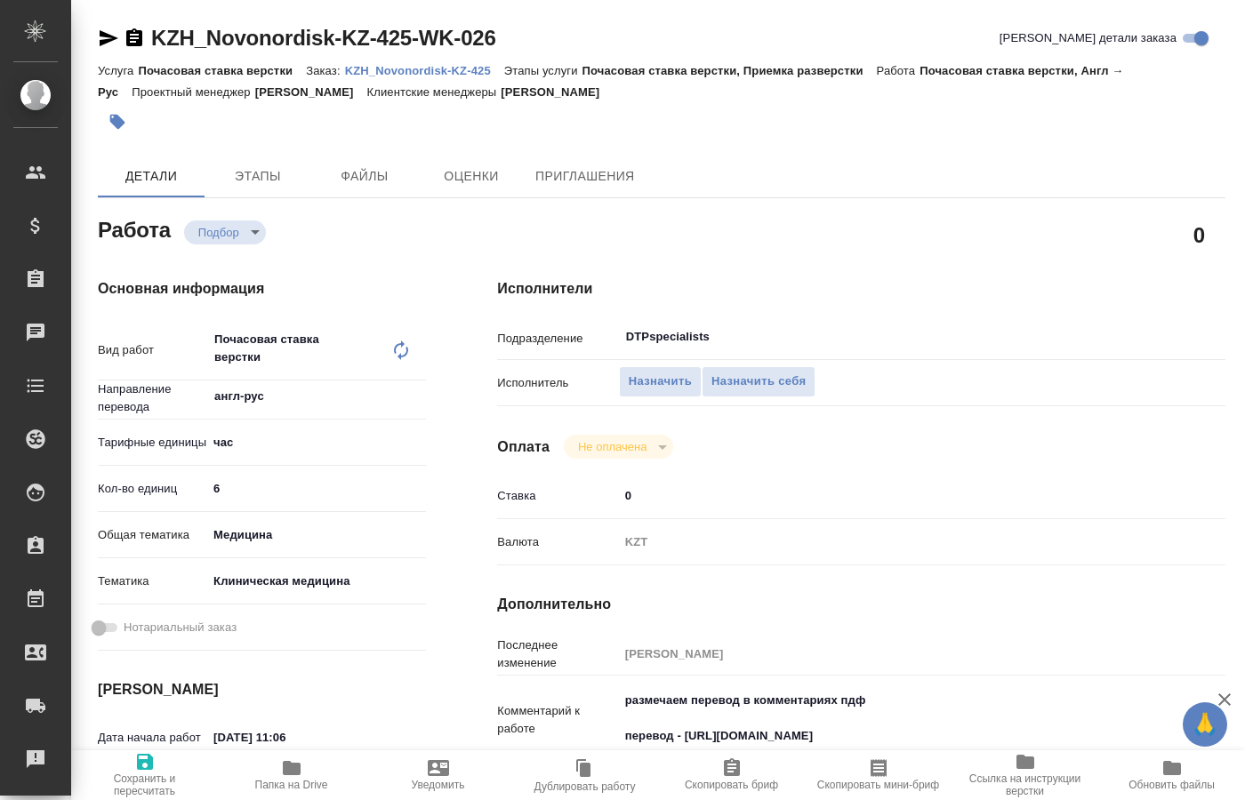
type textarea "x"
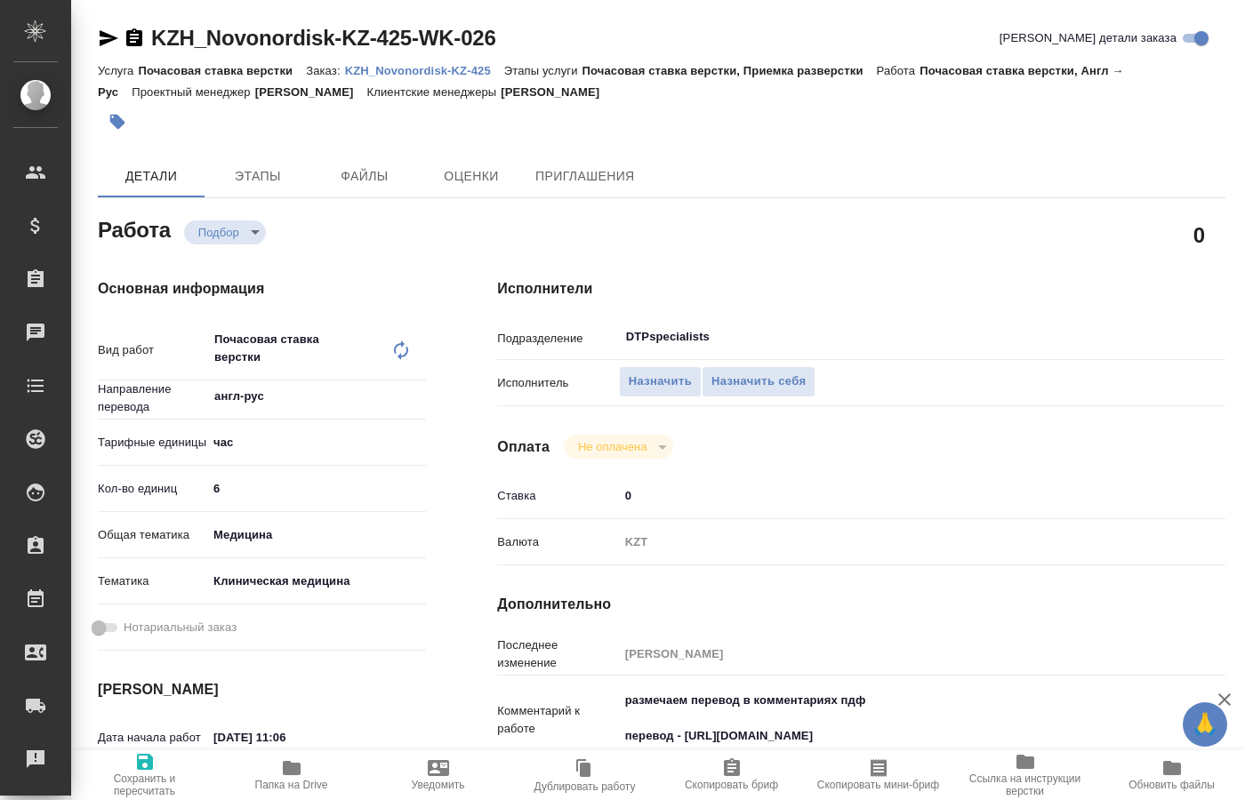
type textarea "x"
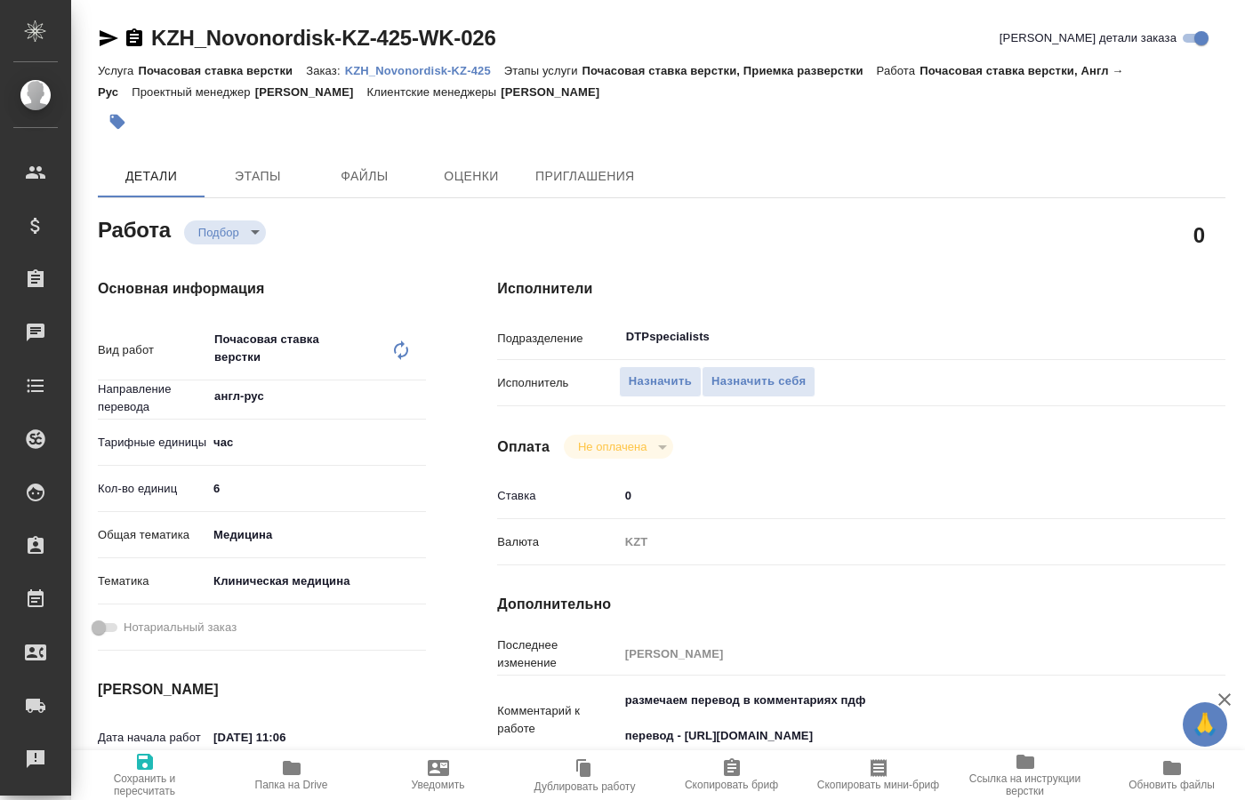
type textarea "x"
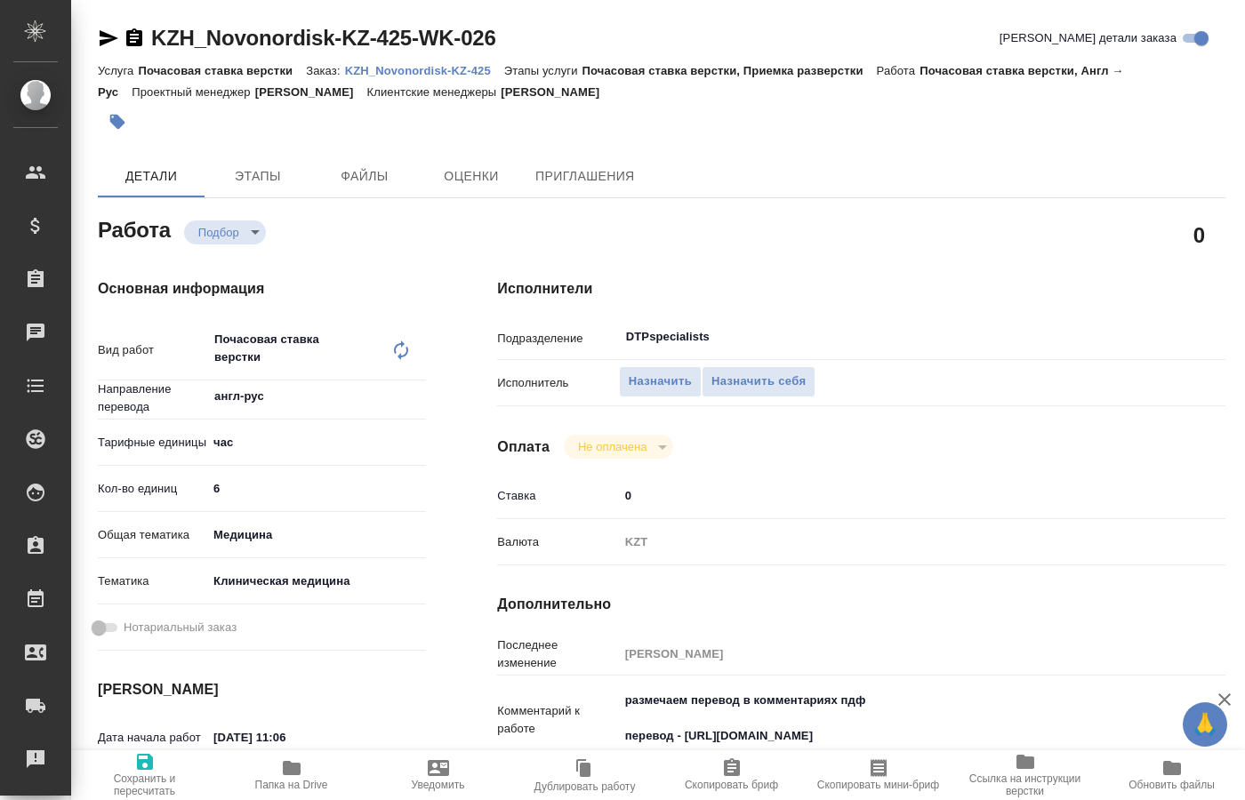
type textarea "x"
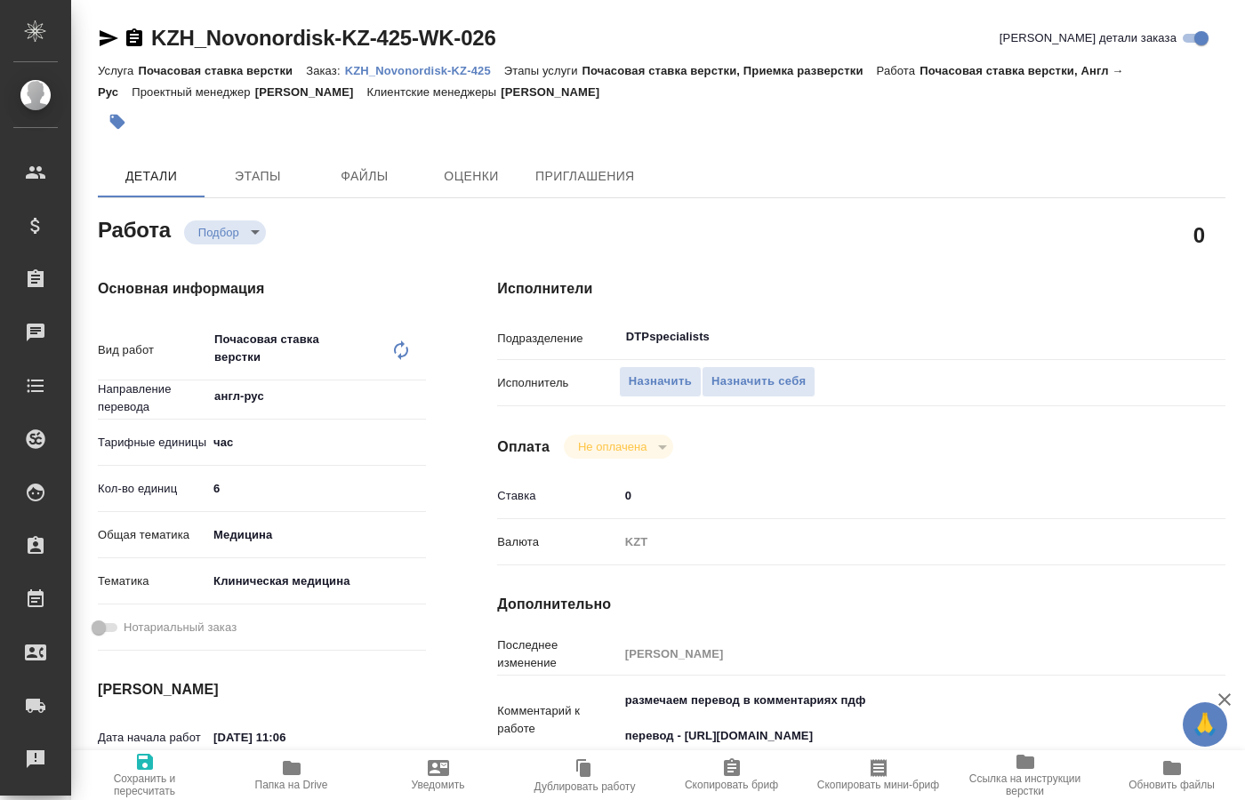
type textarea "x"
